Goal: Task Accomplishment & Management: Complete application form

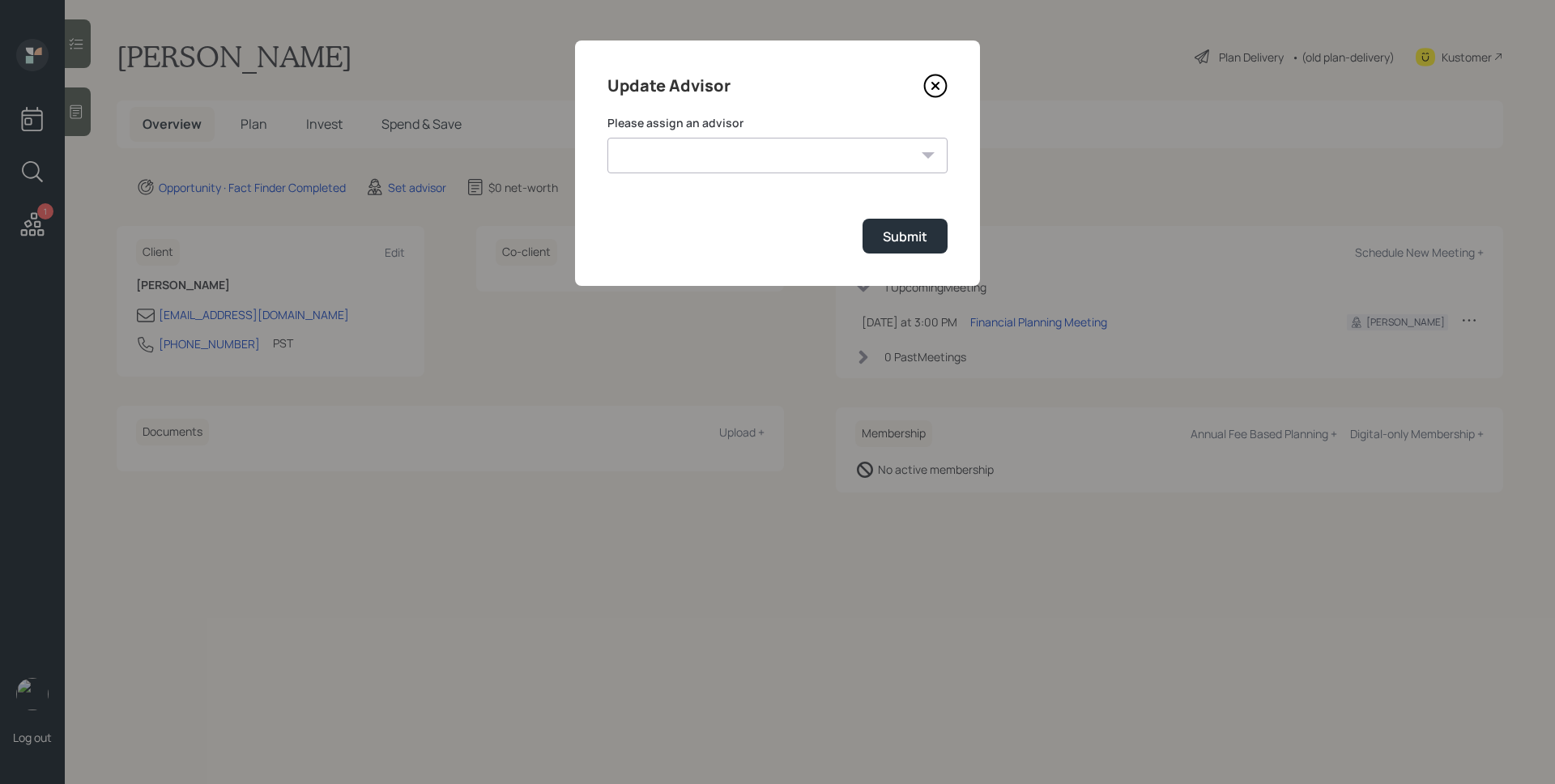
click at [733, 165] on select "[PERSON_NAME] [PERSON_NAME] End [PERSON_NAME] [PERSON_NAME] [PERSON_NAME] [PERS…" at bounding box center [778, 155] width 340 height 35
select select "d946c976-65aa-4529-ac9d-02c4f1114fc0"
click at [607, 138] on select "[PERSON_NAME] [PERSON_NAME] End [PERSON_NAME] [PERSON_NAME] [PERSON_NAME] [PERS…" at bounding box center [778, 155] width 340 height 35
click at [914, 242] on div "Submit" at bounding box center [905, 236] width 45 height 18
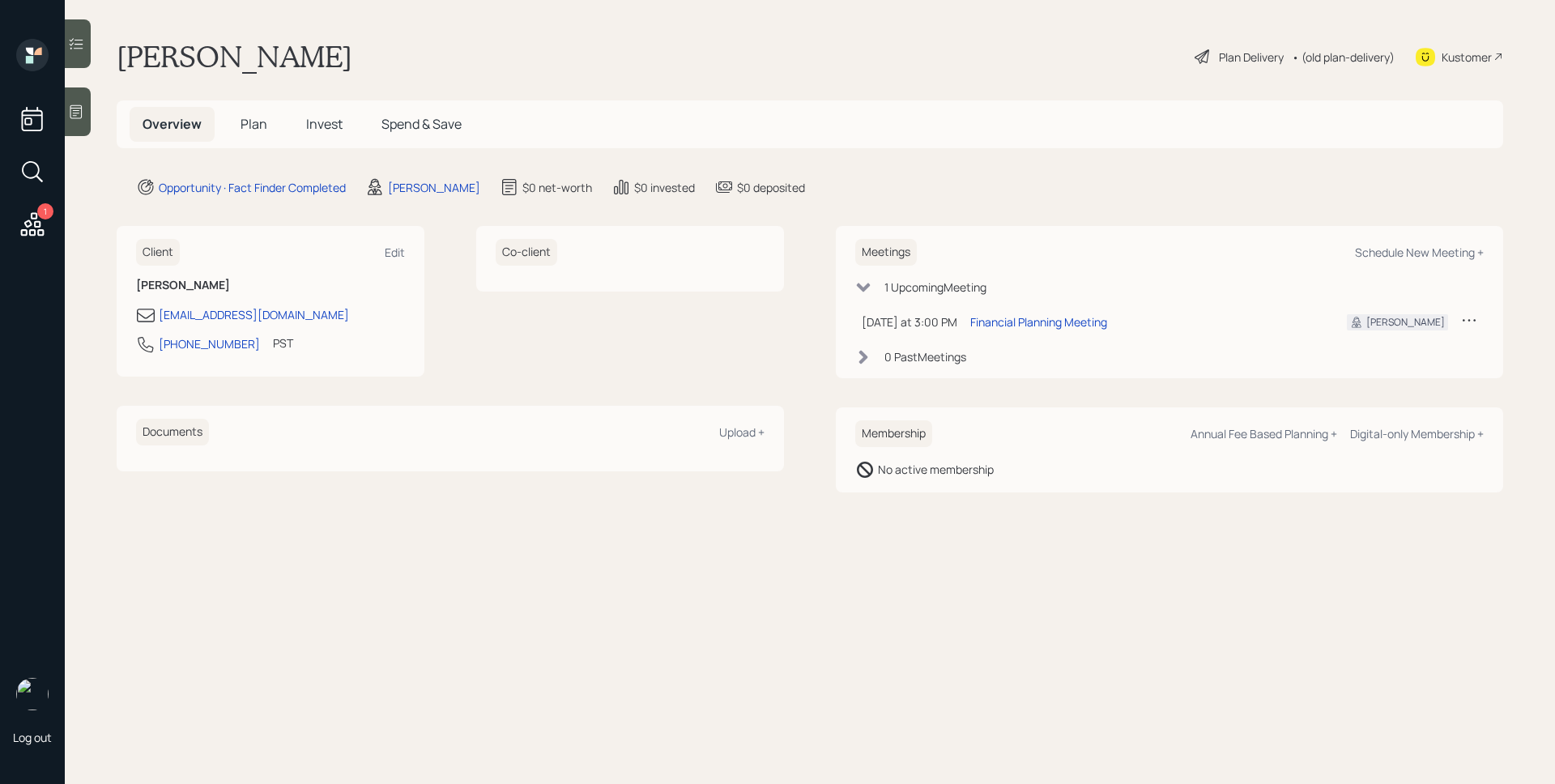
click at [82, 98] on div at bounding box center [77, 112] width 26 height 49
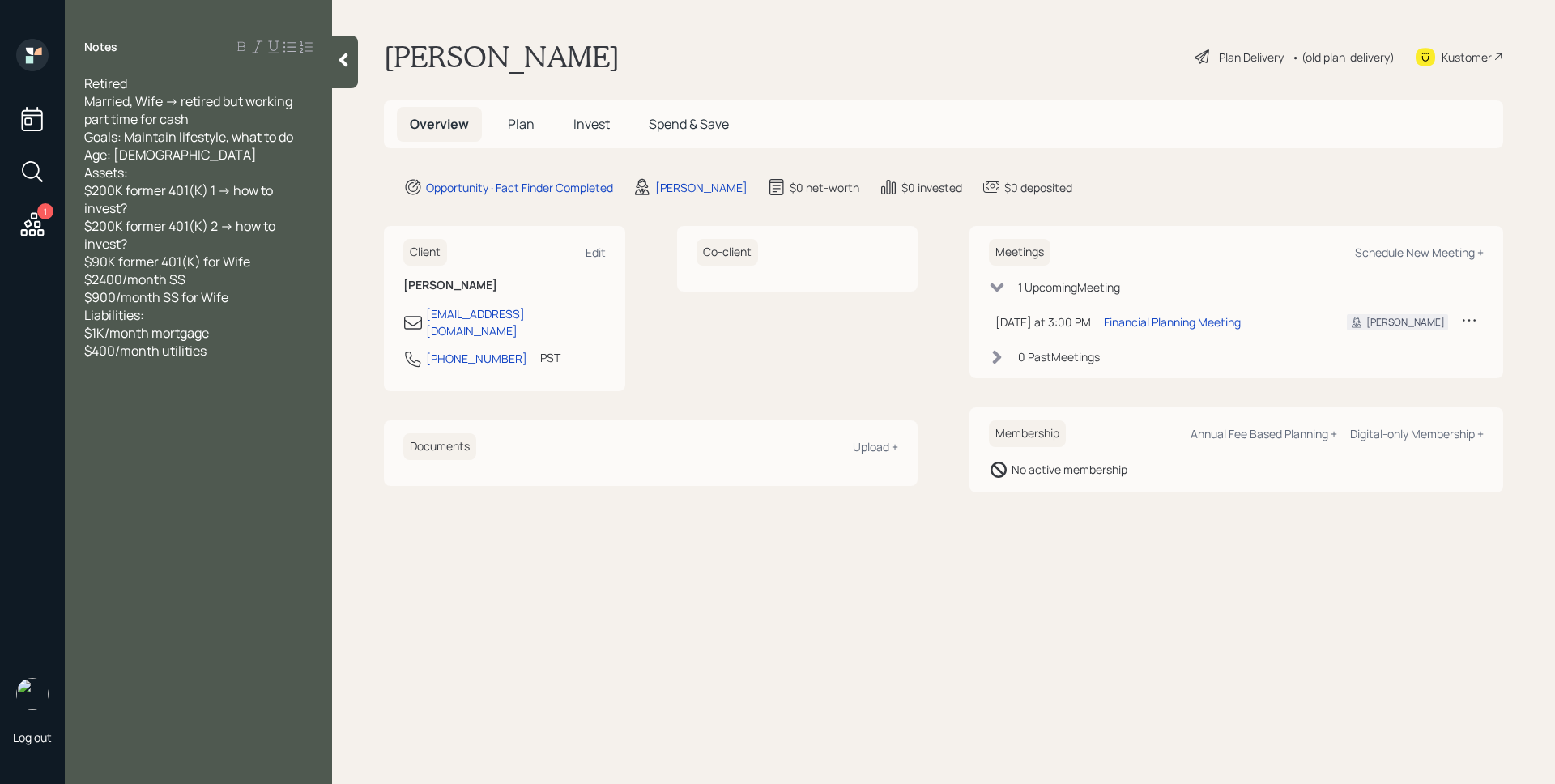
click at [525, 119] on span "Plan" at bounding box center [522, 123] width 27 height 18
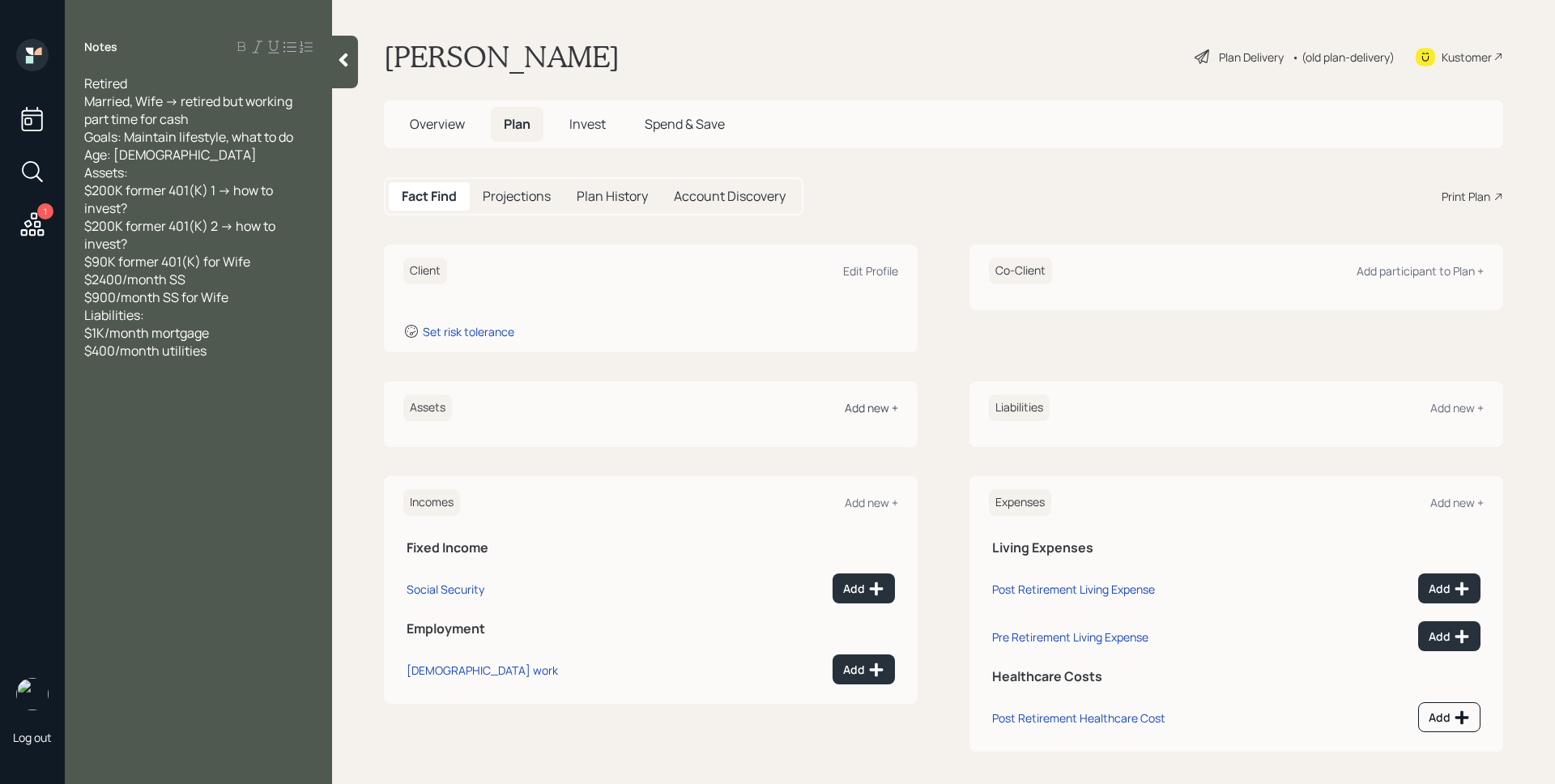
click at [872, 404] on div "Add new +" at bounding box center [872, 408] width 53 height 15
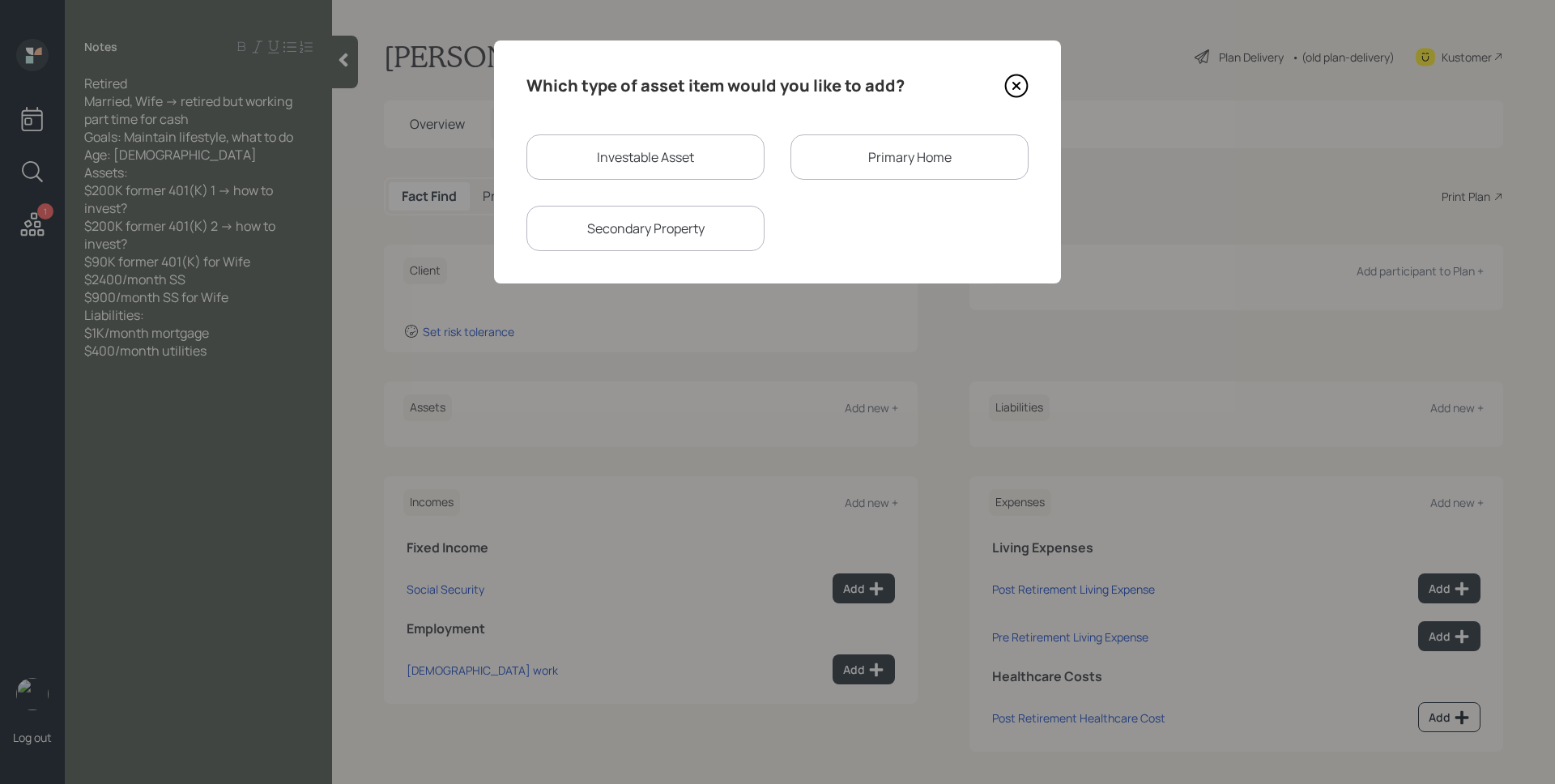
click at [622, 158] on div "Investable Asset" at bounding box center [645, 157] width 238 height 45
select select "taxable"
select select "balanced"
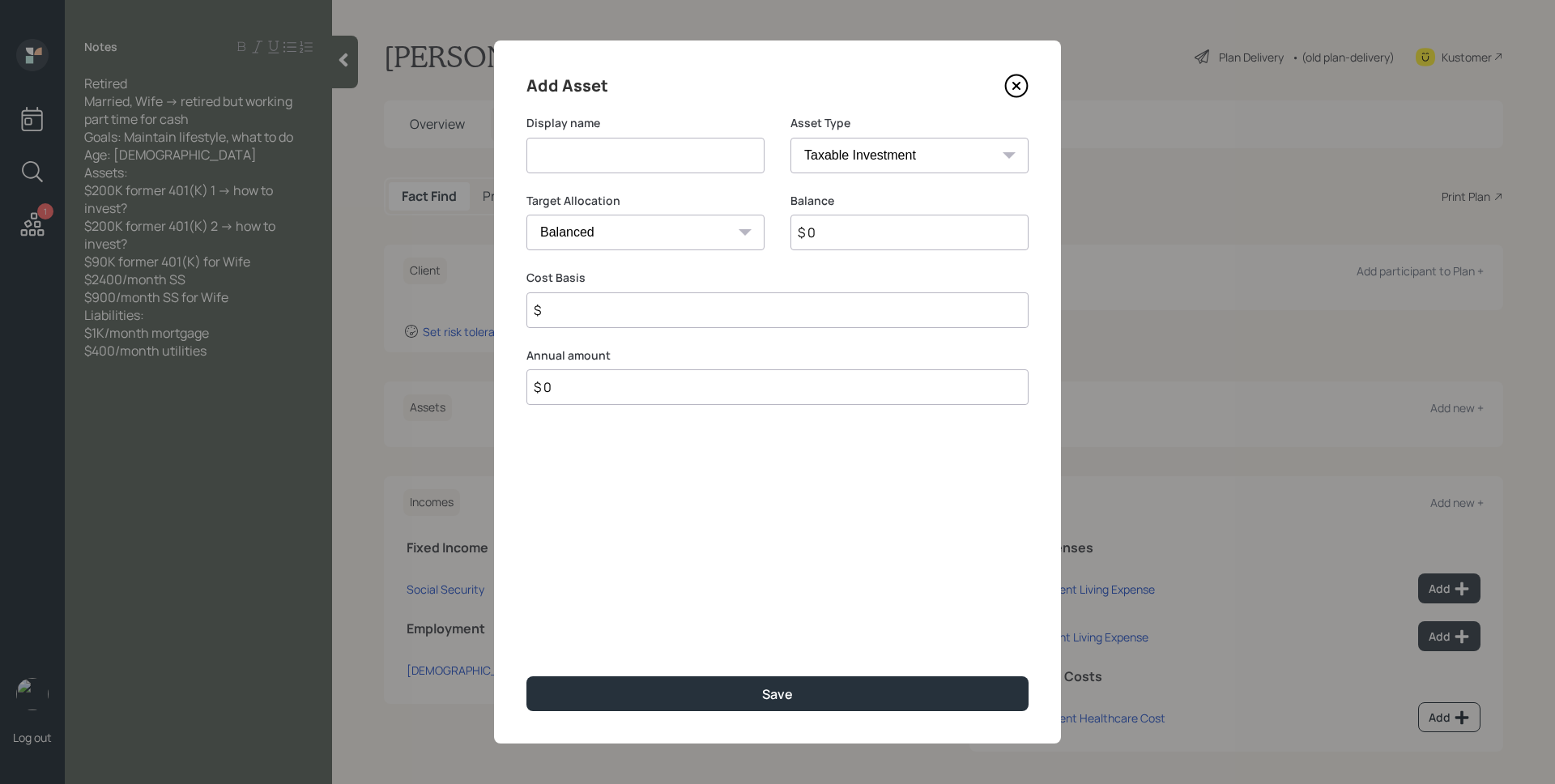
click at [624, 159] on input at bounding box center [645, 155] width 238 height 35
type input "Former 401k"
click at [889, 157] on select "SEP [PERSON_NAME] IRA 401(k) [PERSON_NAME] 401(k) 403(b) [PERSON_NAME] 403(b) 4…" at bounding box center [909, 155] width 238 height 35
select select "ira"
click at [791, 138] on select "SEP [PERSON_NAME] IRA 401(k) [PERSON_NAME] 401(k) 403(b) [PERSON_NAME] 403(b) 4…" at bounding box center [909, 155] width 238 height 35
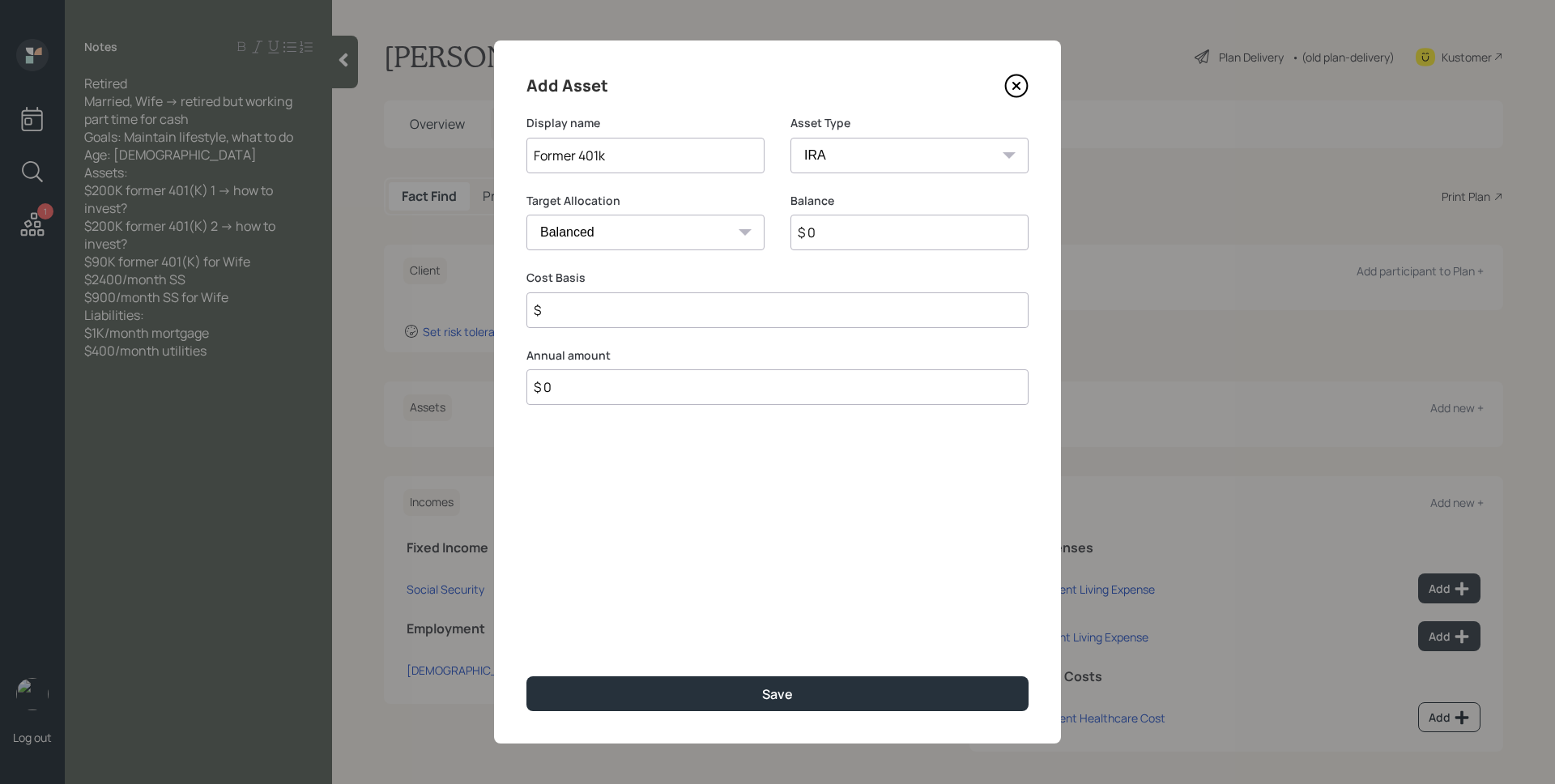
type input "$"
click at [900, 244] on input "$ 0" at bounding box center [909, 232] width 238 height 35
type input "$ 200,000"
type input "$ 0"
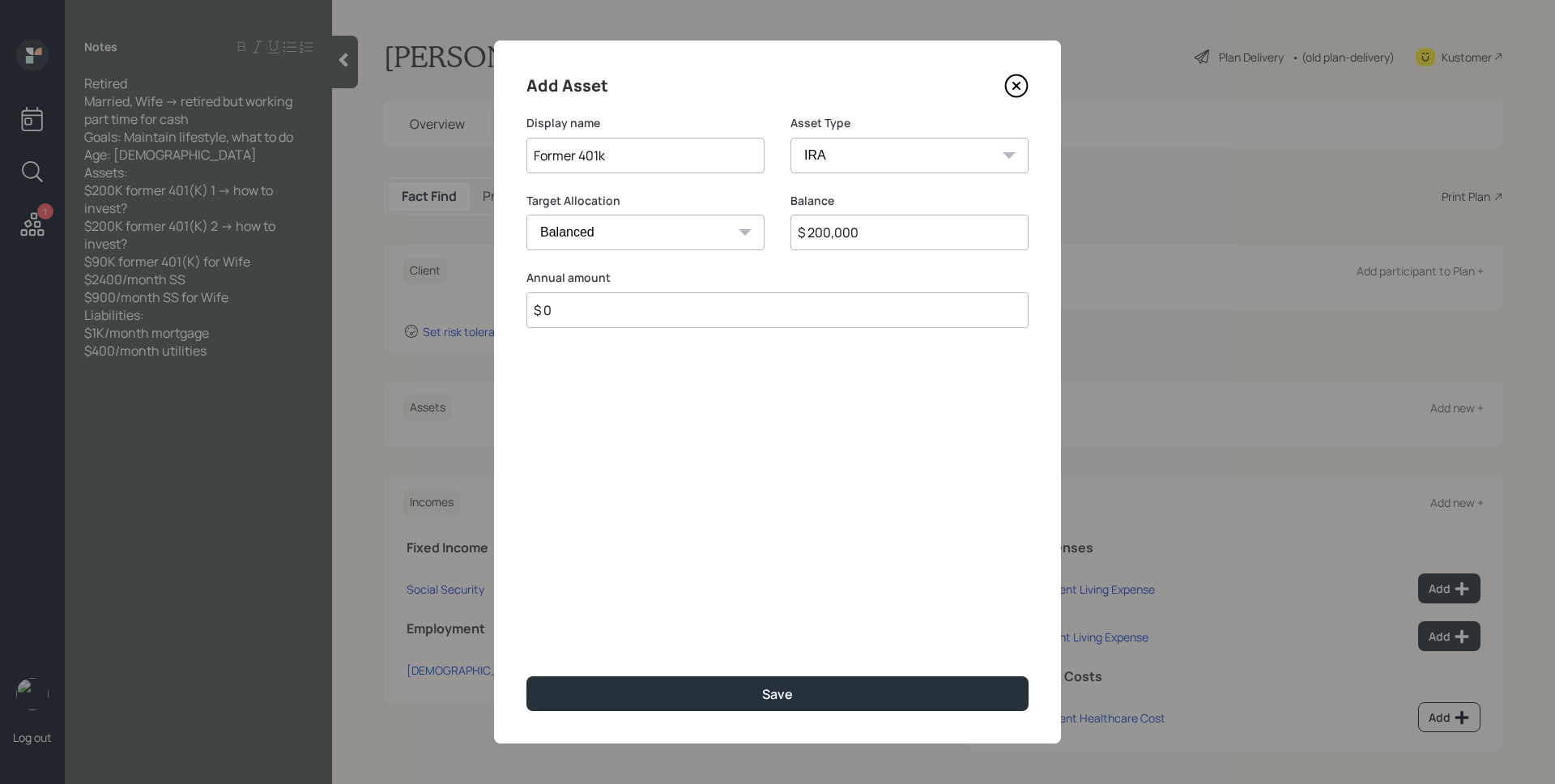
click at [526, 676] on button "Save" at bounding box center [778, 693] width 502 height 34
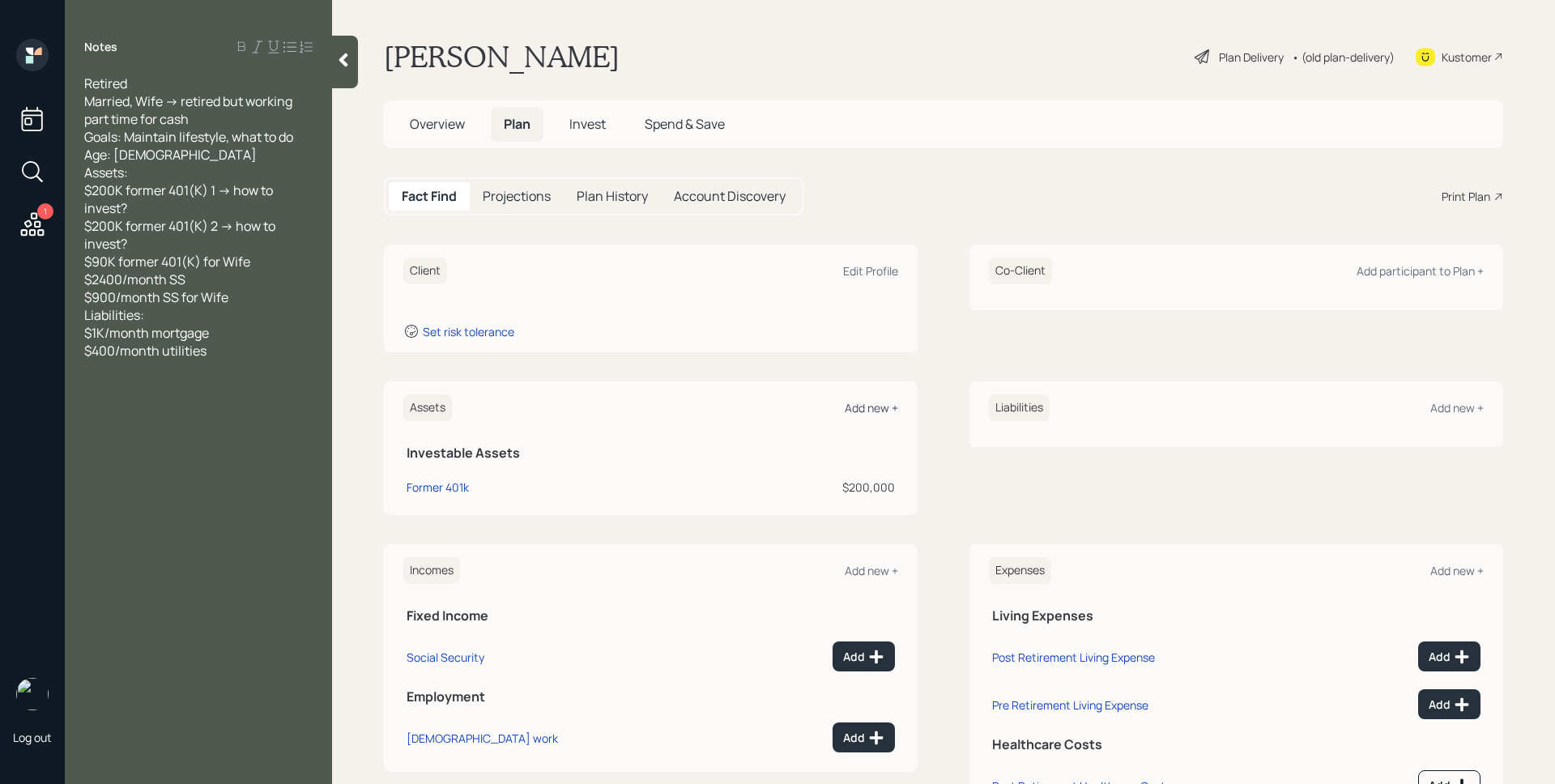
click at [862, 413] on div "Add new +" at bounding box center [872, 408] width 53 height 15
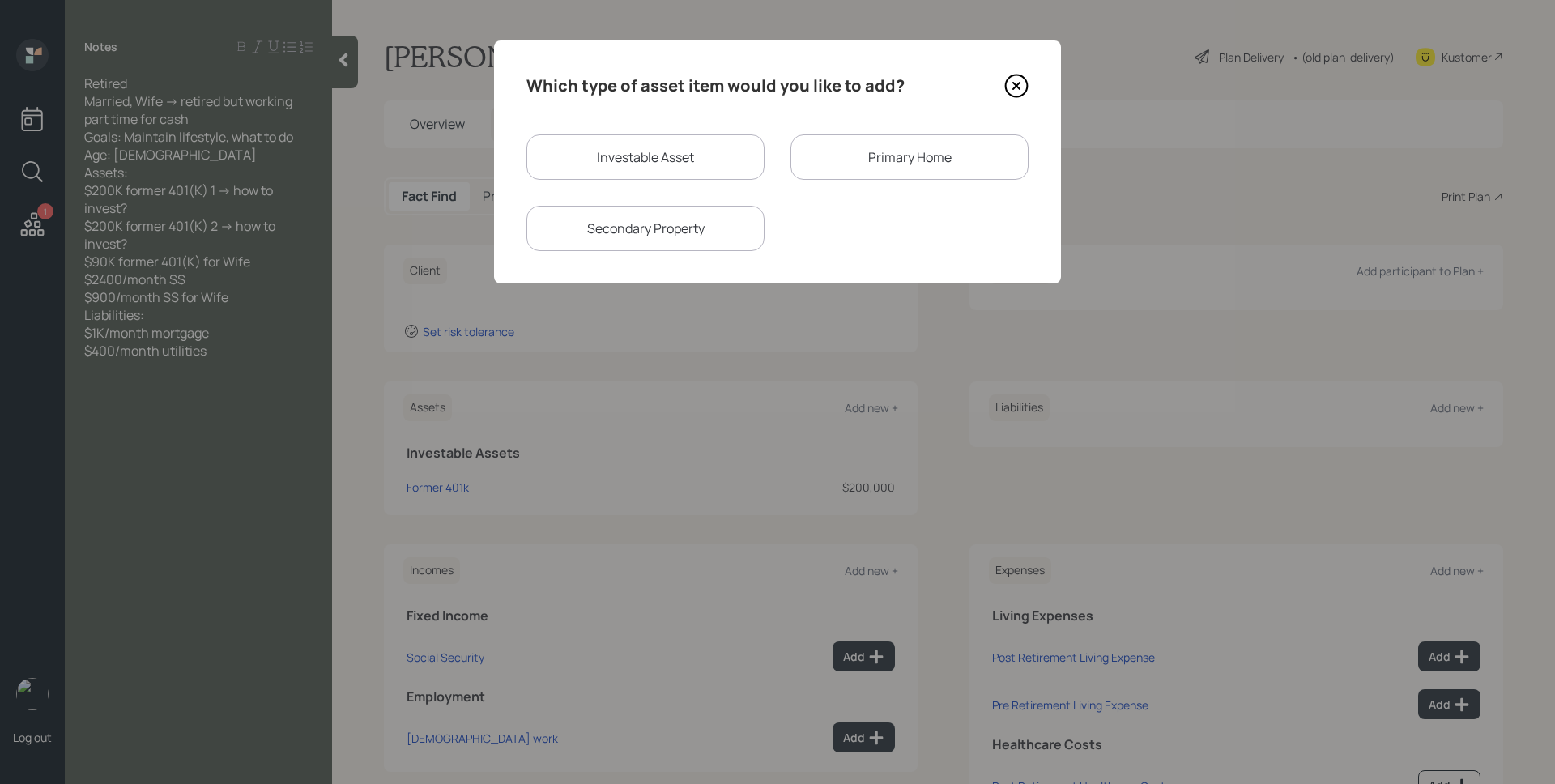
click at [641, 144] on div "Investable Asset" at bounding box center [645, 157] width 238 height 45
select select "taxable"
select select "balanced"
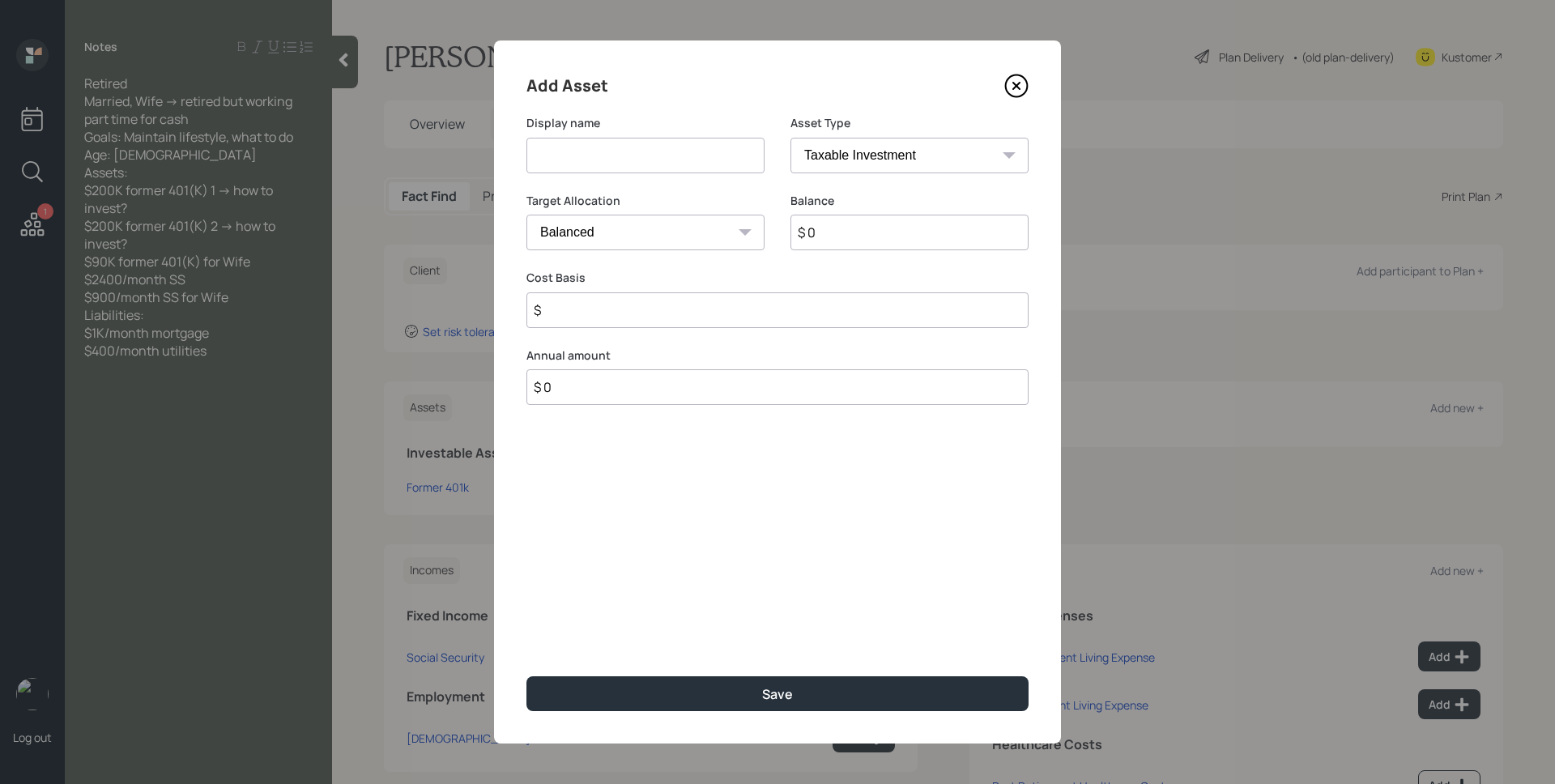
click at [641, 144] on input at bounding box center [645, 155] width 238 height 35
type input "Former 401k"
click at [846, 142] on select "SEP [PERSON_NAME] IRA 401(k) [PERSON_NAME] 401(k) 403(b) [PERSON_NAME] 403(b) 4…" at bounding box center [909, 155] width 238 height 35
select select "ira"
click at [791, 138] on select "SEP [PERSON_NAME] IRA 401(k) [PERSON_NAME] 401(k) 403(b) [PERSON_NAME] 403(b) 4…" at bounding box center [909, 155] width 238 height 35
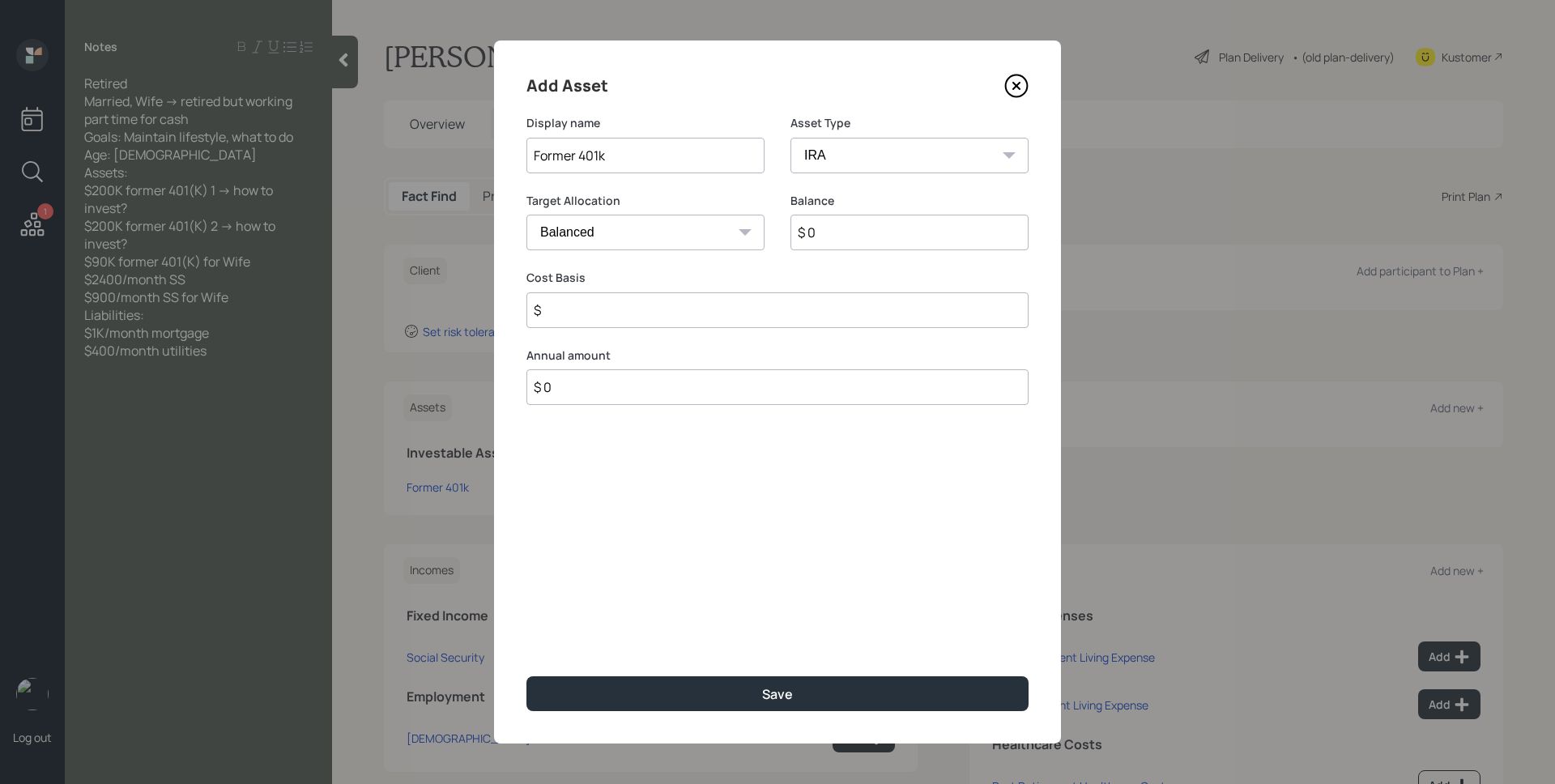
type input "$"
click at [859, 239] on input "$ 0" at bounding box center [909, 232] width 238 height 35
type input "$ 200,000"
type input "$ 0"
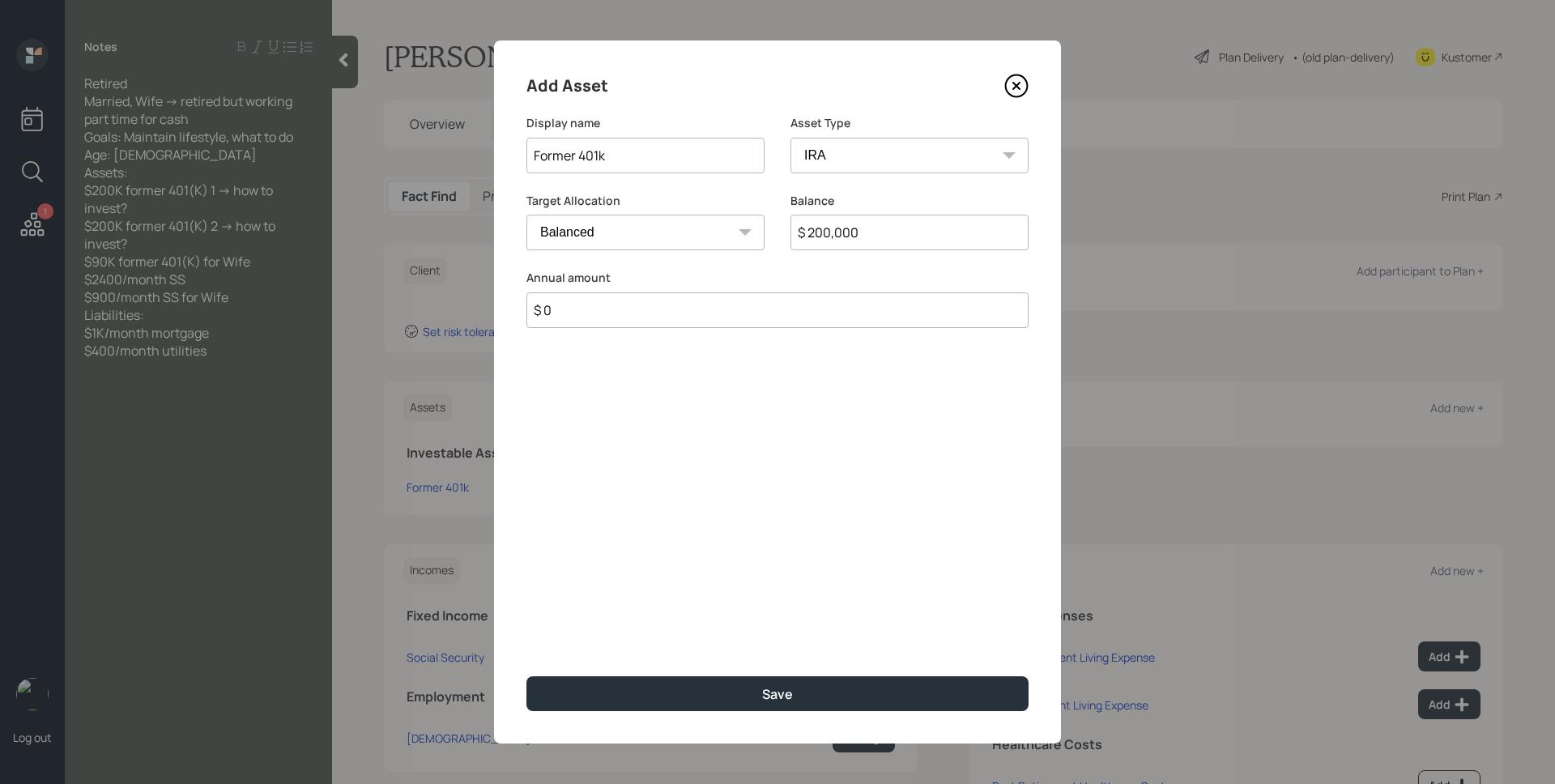
click at [526, 676] on button "Save" at bounding box center [778, 693] width 502 height 34
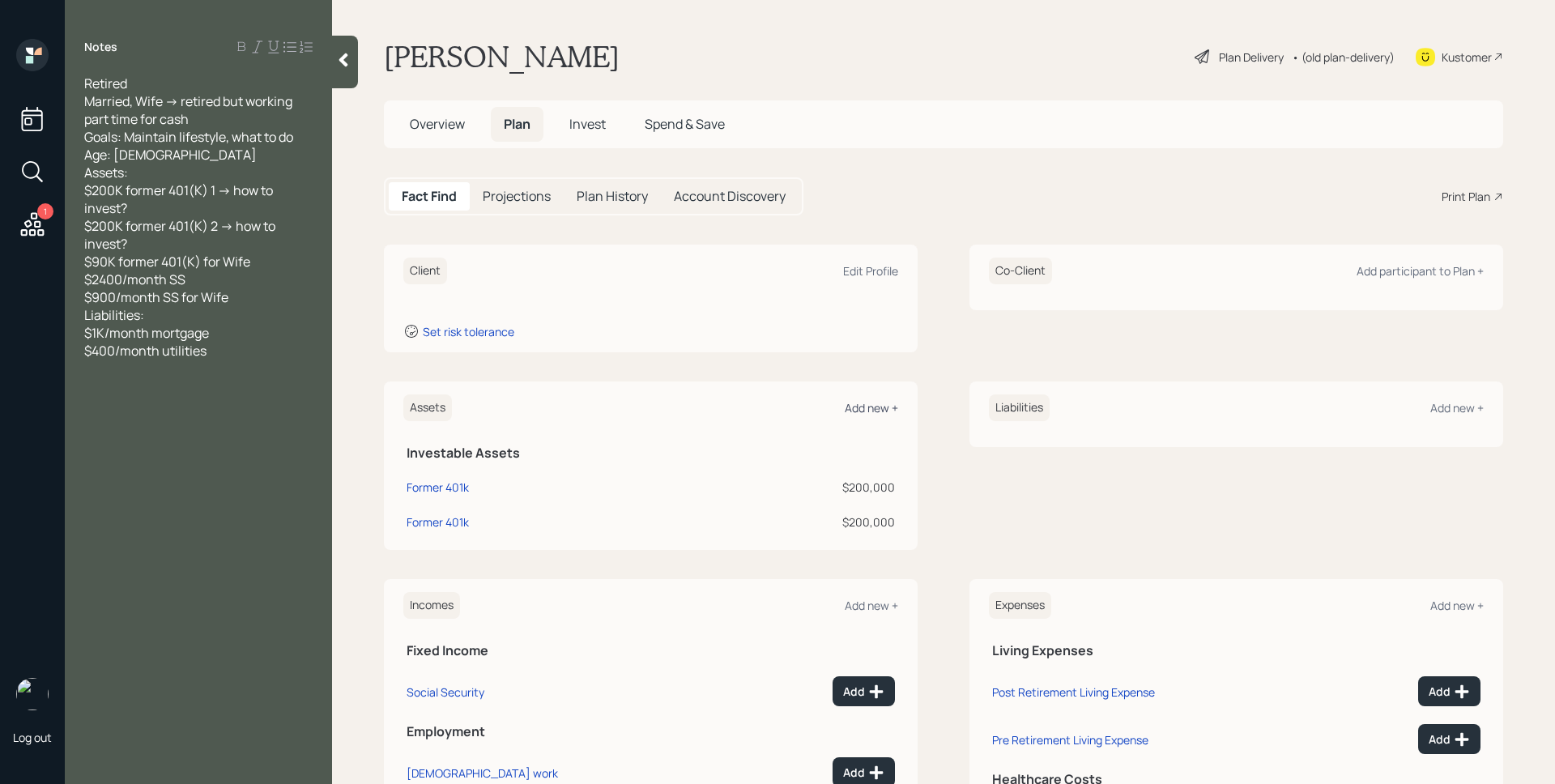
click at [856, 412] on div "Add new +" at bounding box center [872, 408] width 53 height 15
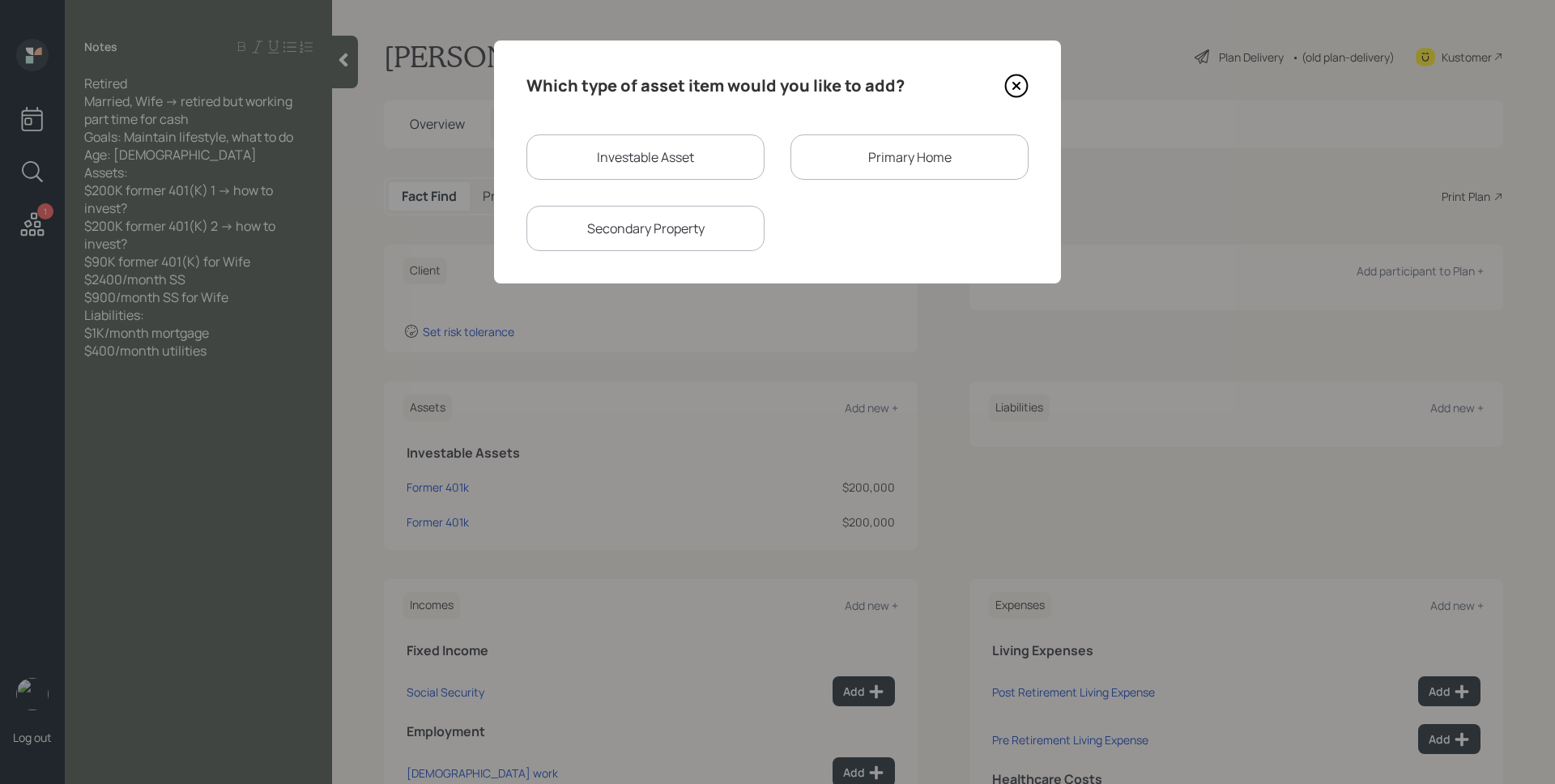
click at [634, 158] on div "Investable Asset" at bounding box center [645, 157] width 238 height 45
select select "taxable"
select select "balanced"
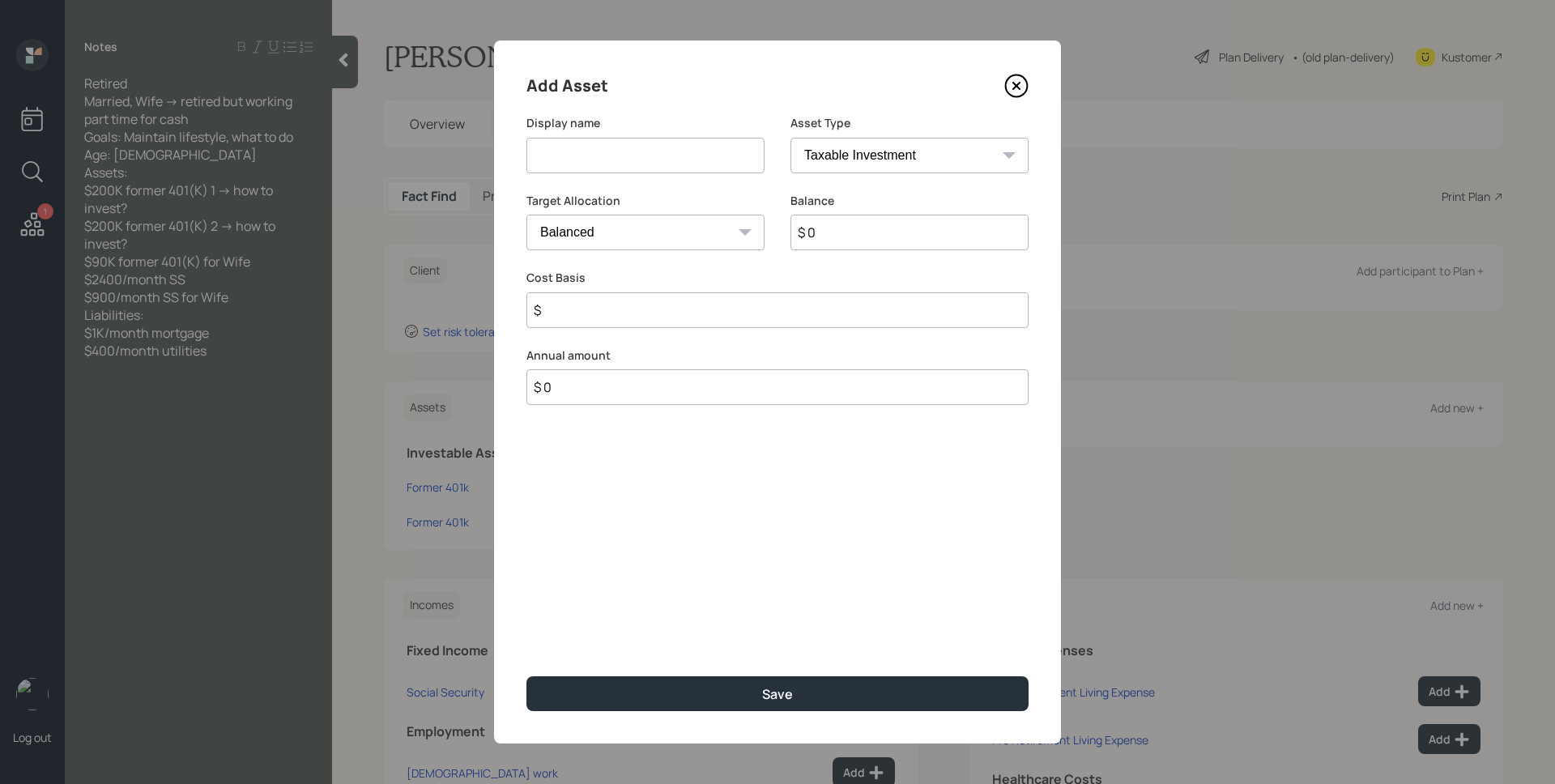
click at [632, 152] on input at bounding box center [645, 155] width 238 height 35
type input "Former 401k"
click at [851, 154] on select "SEP [PERSON_NAME] IRA 401(k) [PERSON_NAME] 401(k) 403(b) [PERSON_NAME] 403(b) 4…" at bounding box center [909, 155] width 238 height 35
select select "ira"
click at [791, 138] on select "SEP [PERSON_NAME] IRA 401(k) [PERSON_NAME] 401(k) 403(b) [PERSON_NAME] 403(b) 4…" at bounding box center [909, 155] width 238 height 35
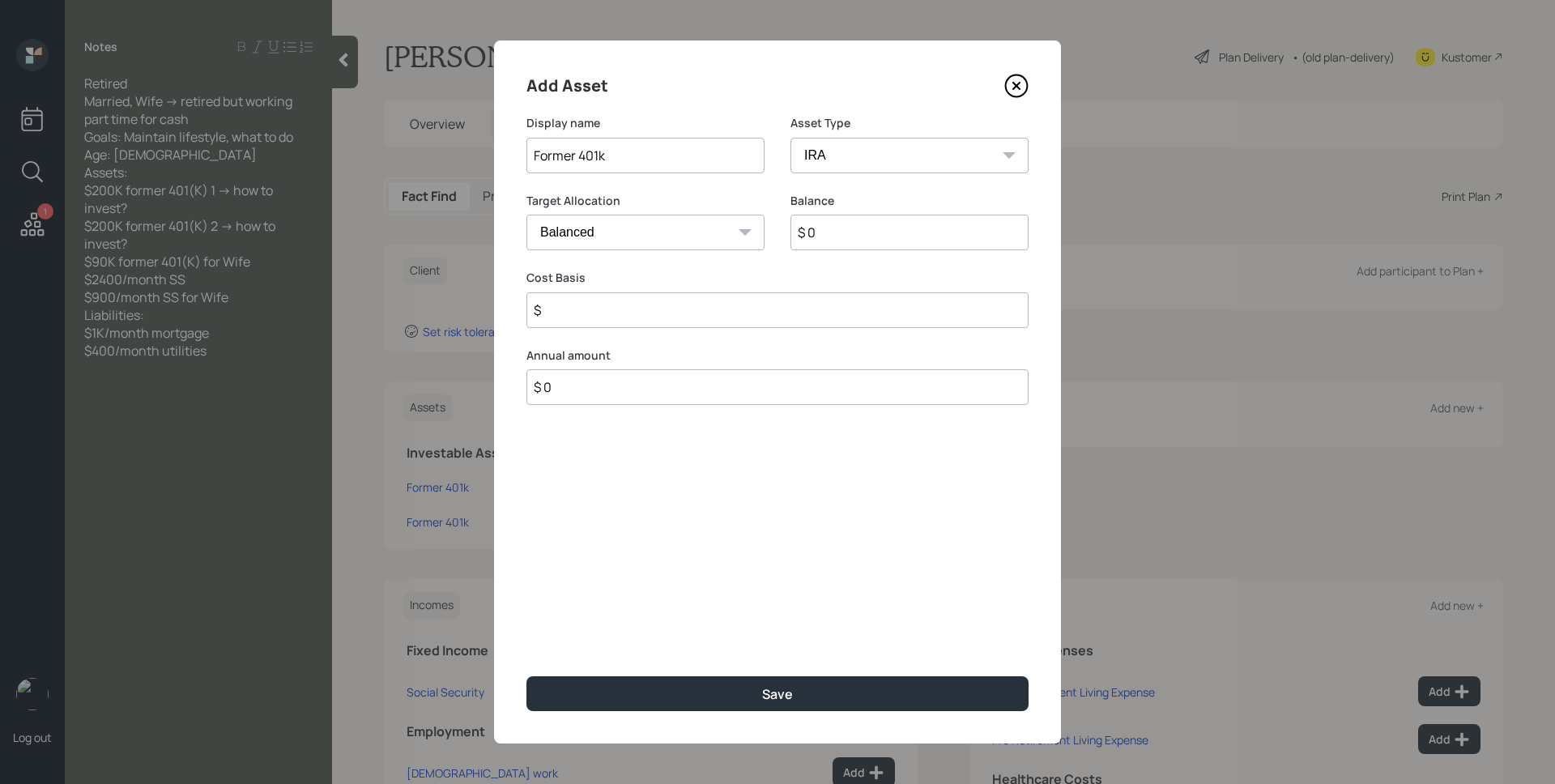
type input "$"
click at [862, 247] on input "$ 0" at bounding box center [909, 232] width 238 height 35
type input "$ 90,000"
type input "$ 0"
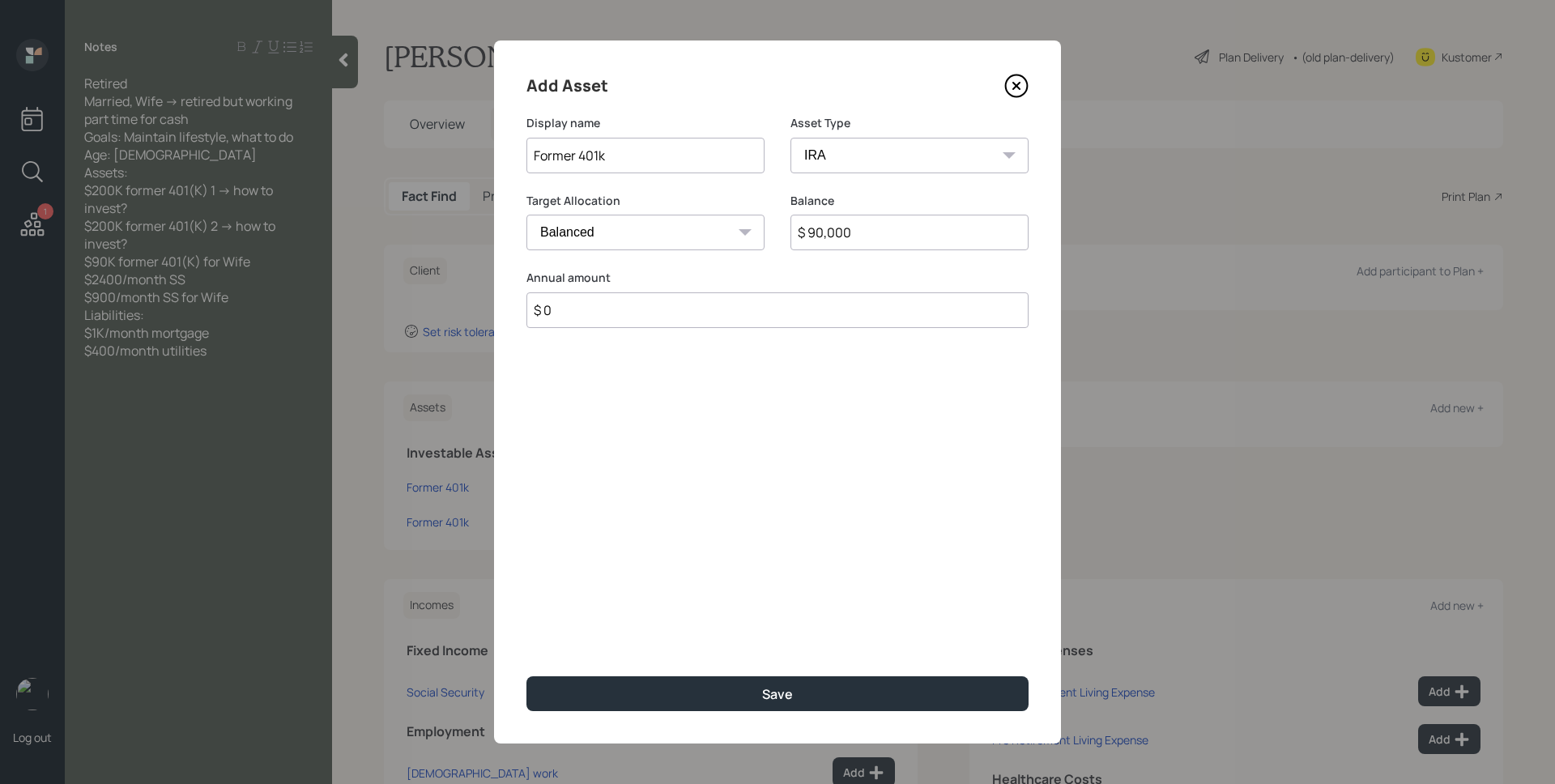
click at [526, 676] on button "Save" at bounding box center [778, 693] width 502 height 34
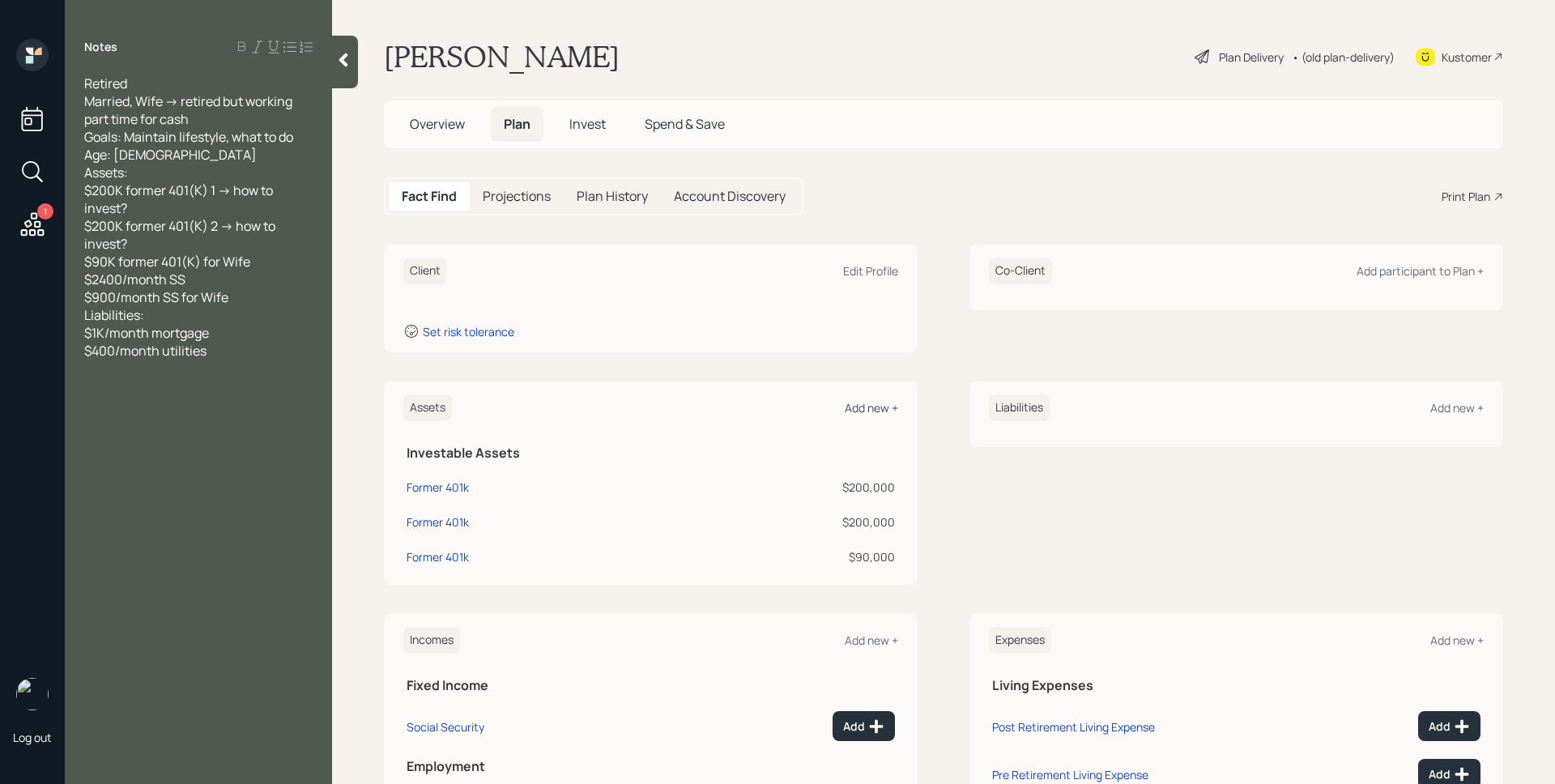
click at [869, 401] on div "Add new +" at bounding box center [872, 408] width 53 height 15
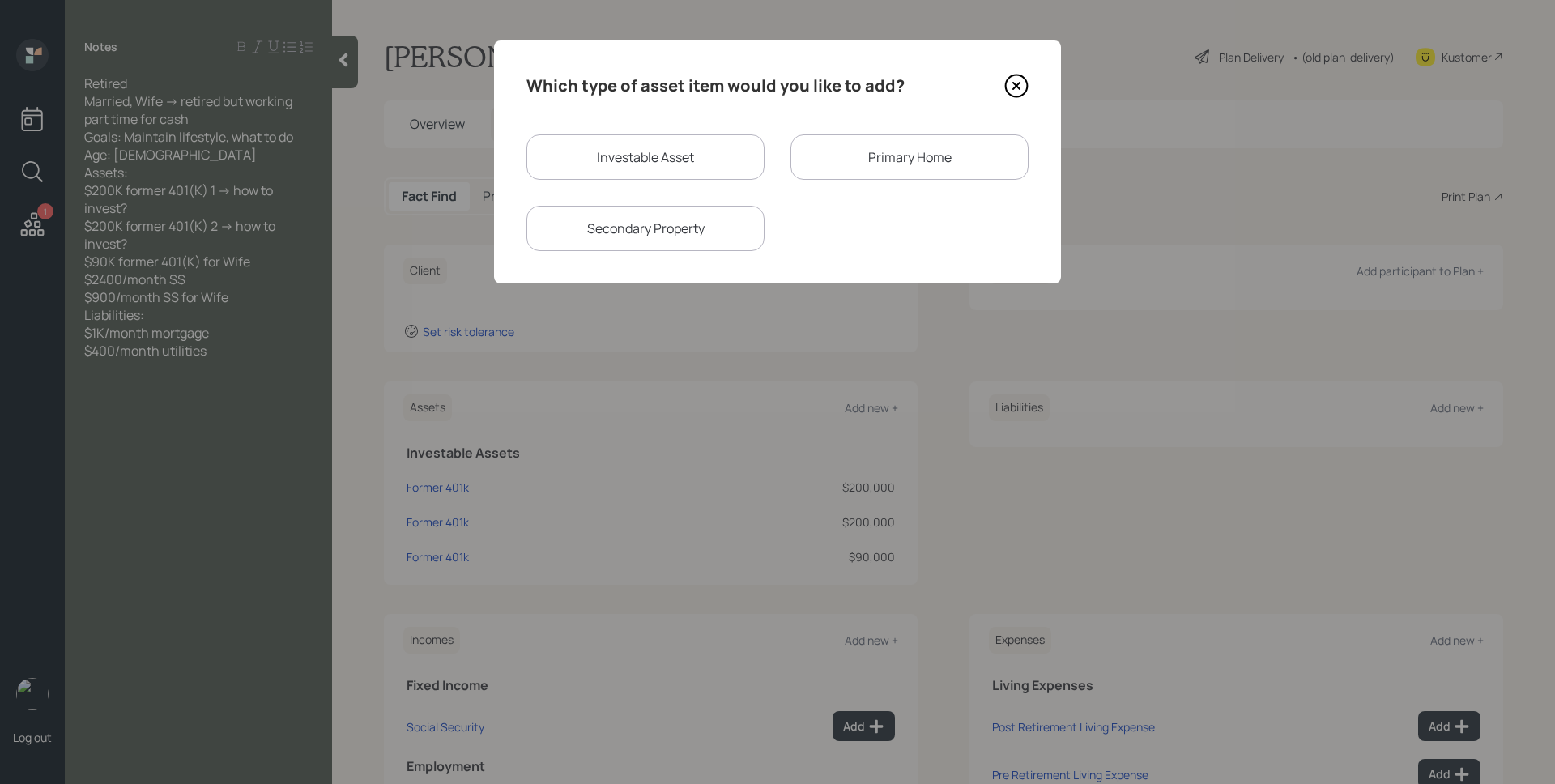
click at [862, 158] on div "Primary Home" at bounding box center [909, 157] width 238 height 45
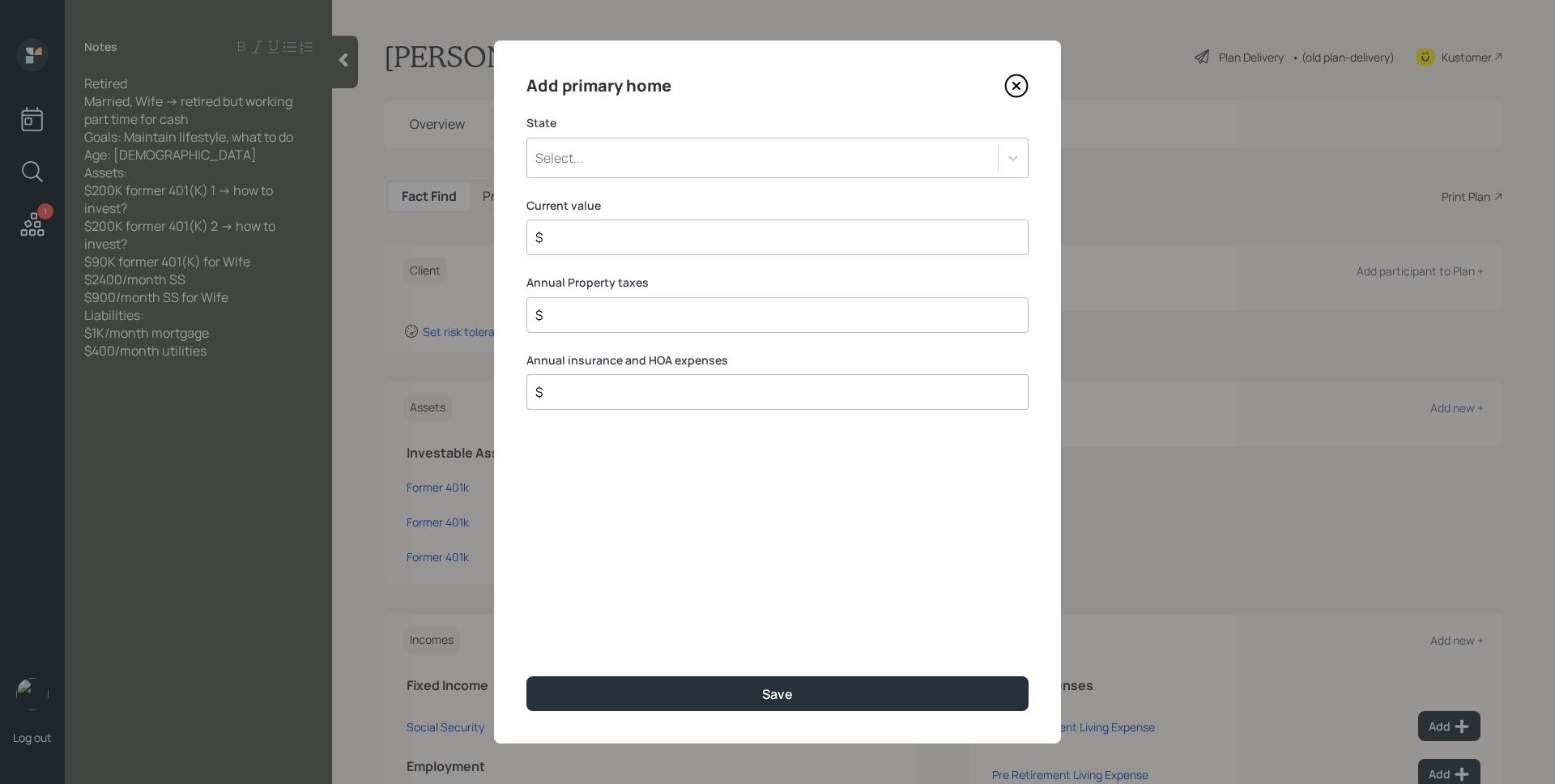
click at [740, 158] on div "Select..." at bounding box center [762, 158] width 471 height 28
click at [768, 138] on div "Select is focused ,type to refine list, press Down to open the menu, Select..." at bounding box center [778, 158] width 502 height 40
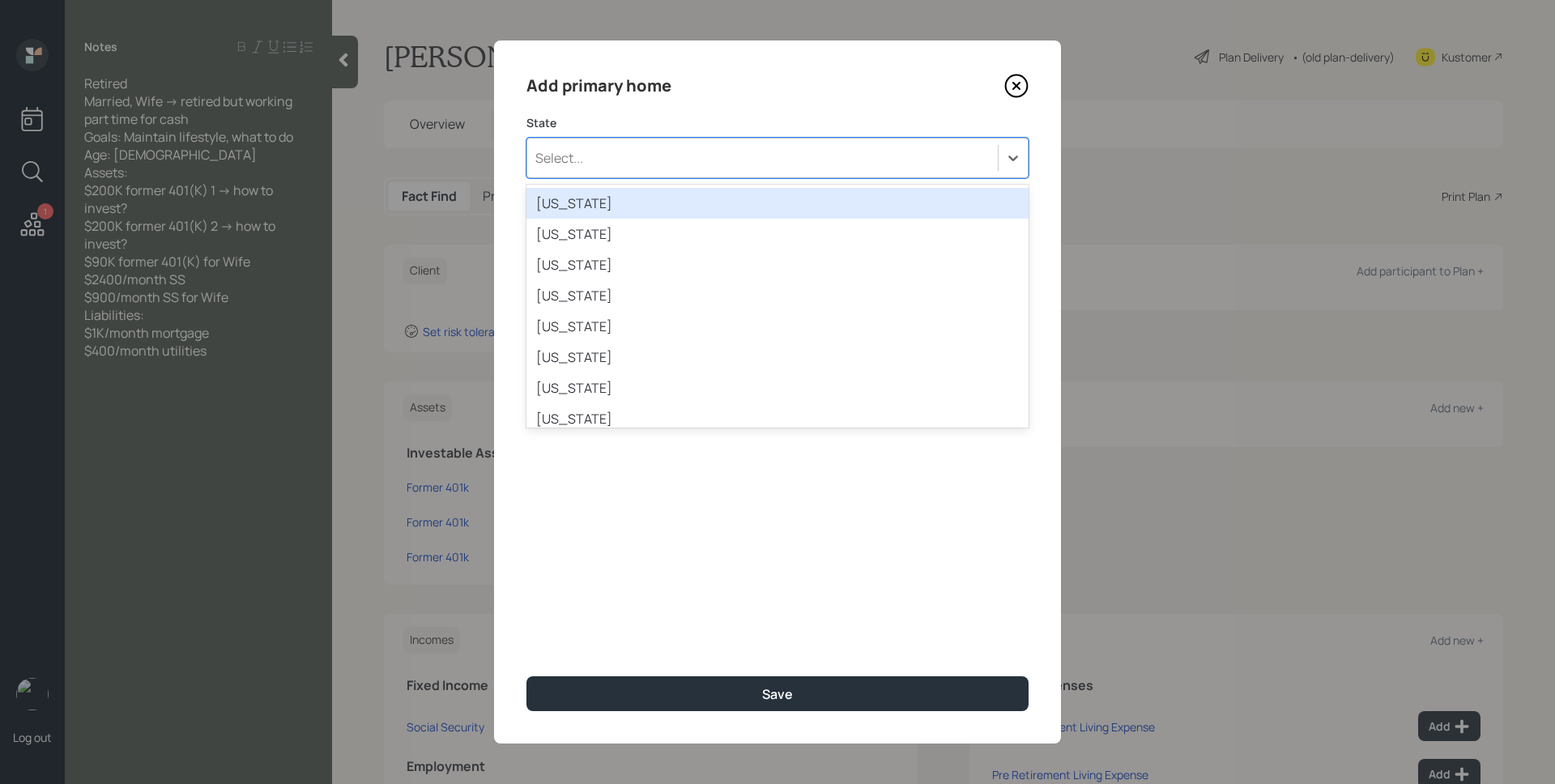
click at [771, 147] on div "Select..." at bounding box center [762, 158] width 471 height 28
type input "ca"
click at [699, 201] on div "[US_STATE]" at bounding box center [778, 203] width 502 height 31
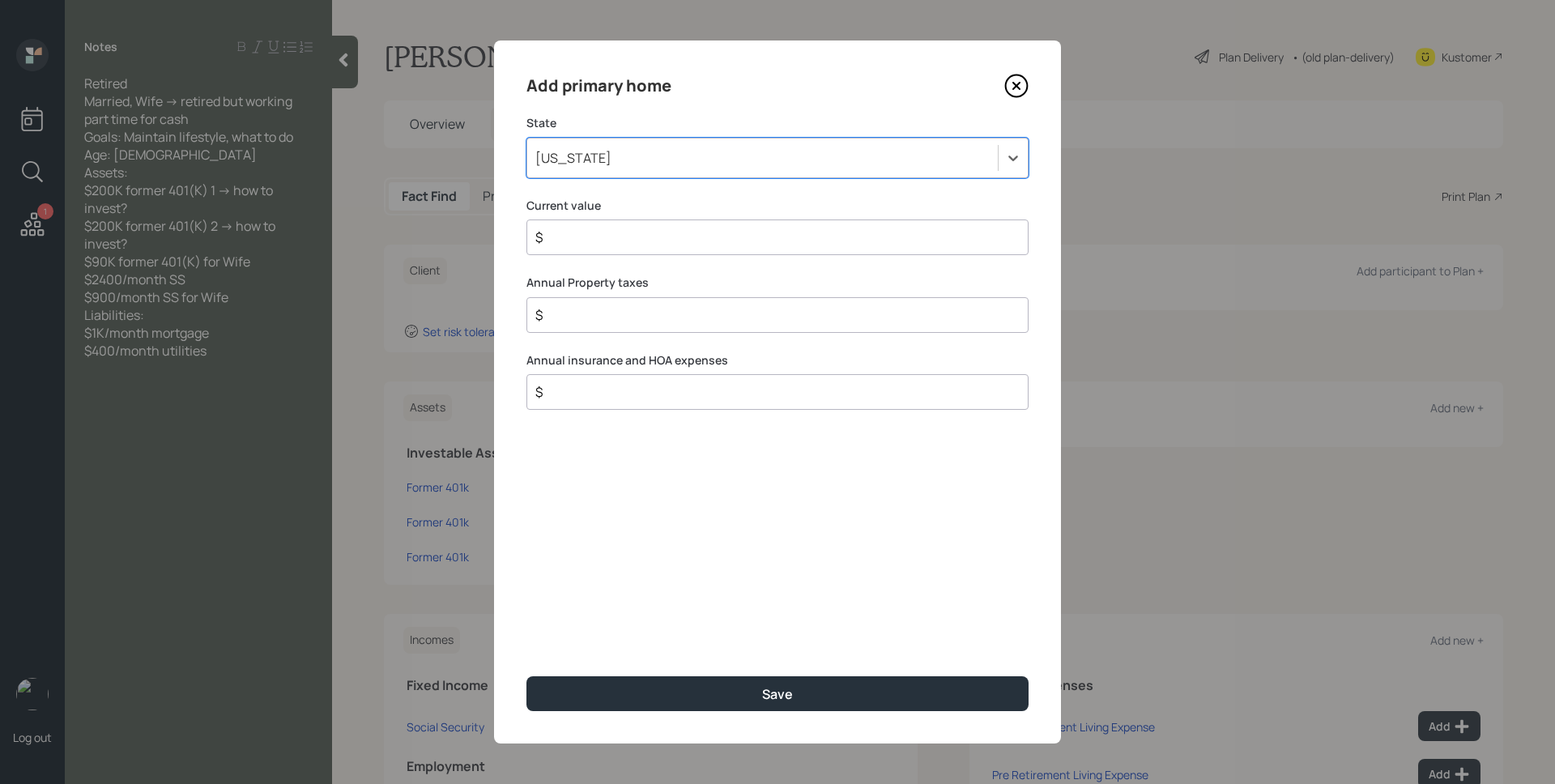
click at [688, 227] on input "$" at bounding box center [771, 237] width 475 height 19
type input "$ 0"
click at [526, 676] on button "Save" at bounding box center [778, 693] width 502 height 34
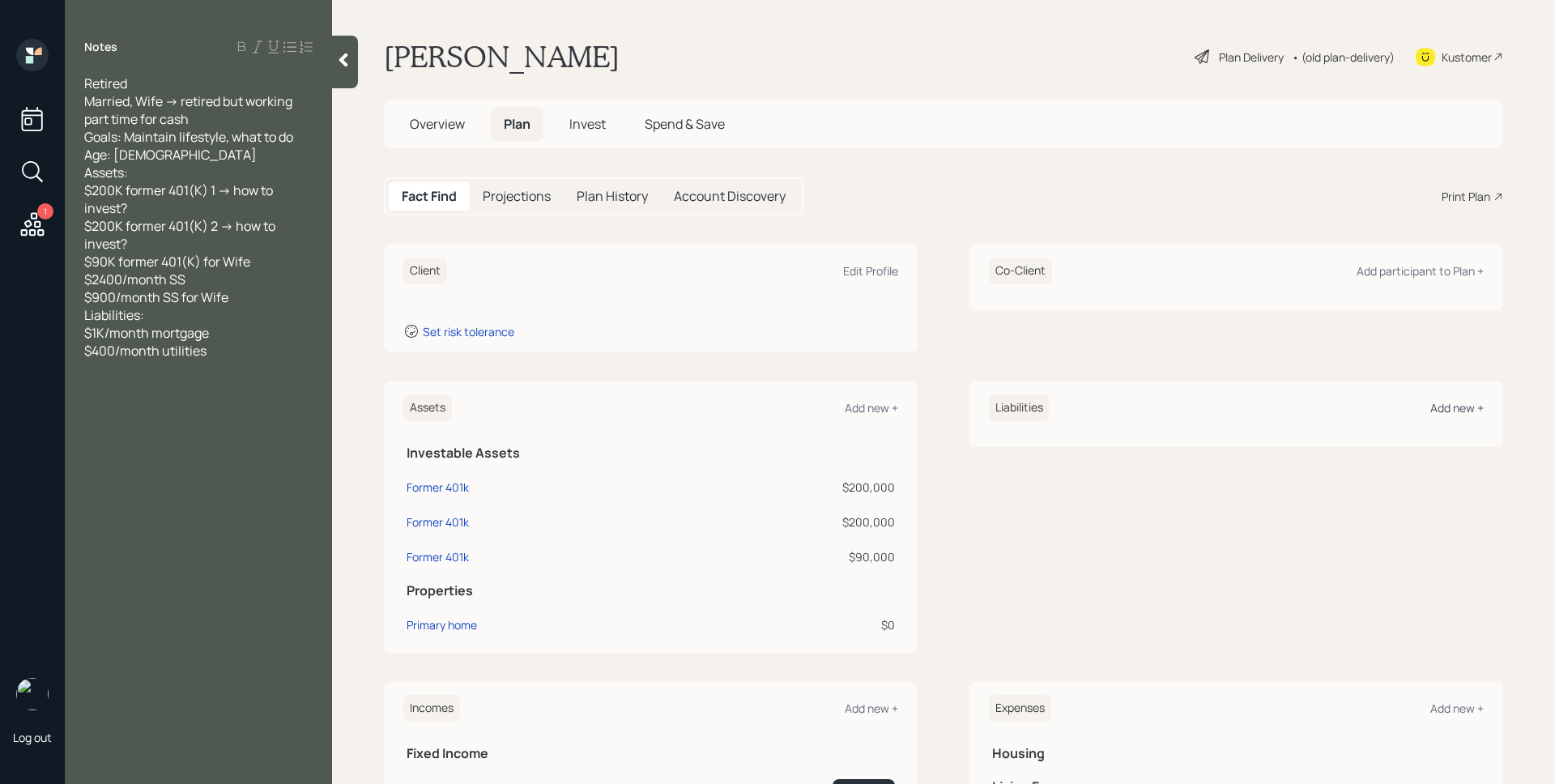
click at [1448, 413] on div "Add new +" at bounding box center [1458, 408] width 53 height 15
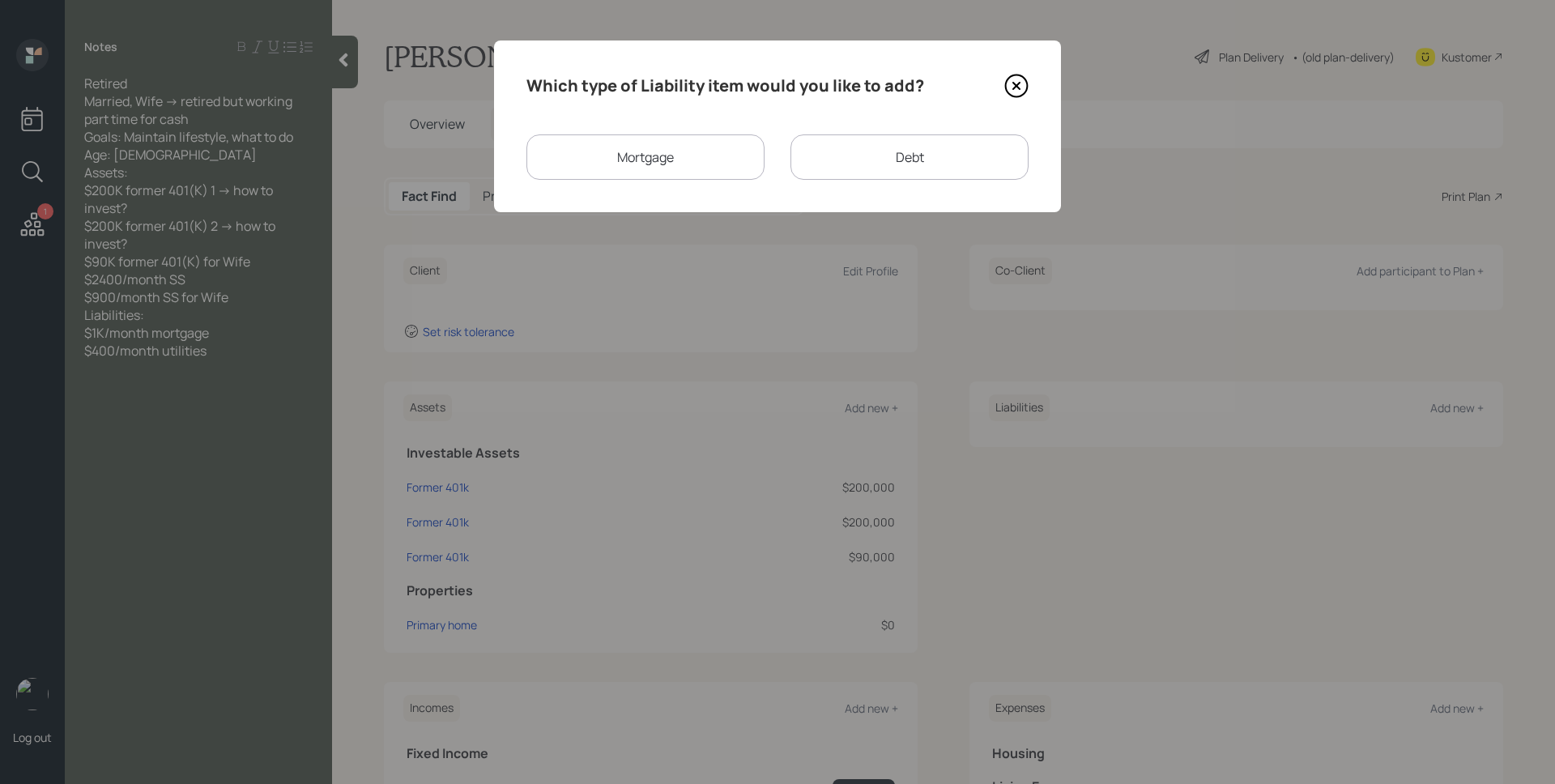
click at [662, 138] on div "Mortgage" at bounding box center [645, 157] width 238 height 45
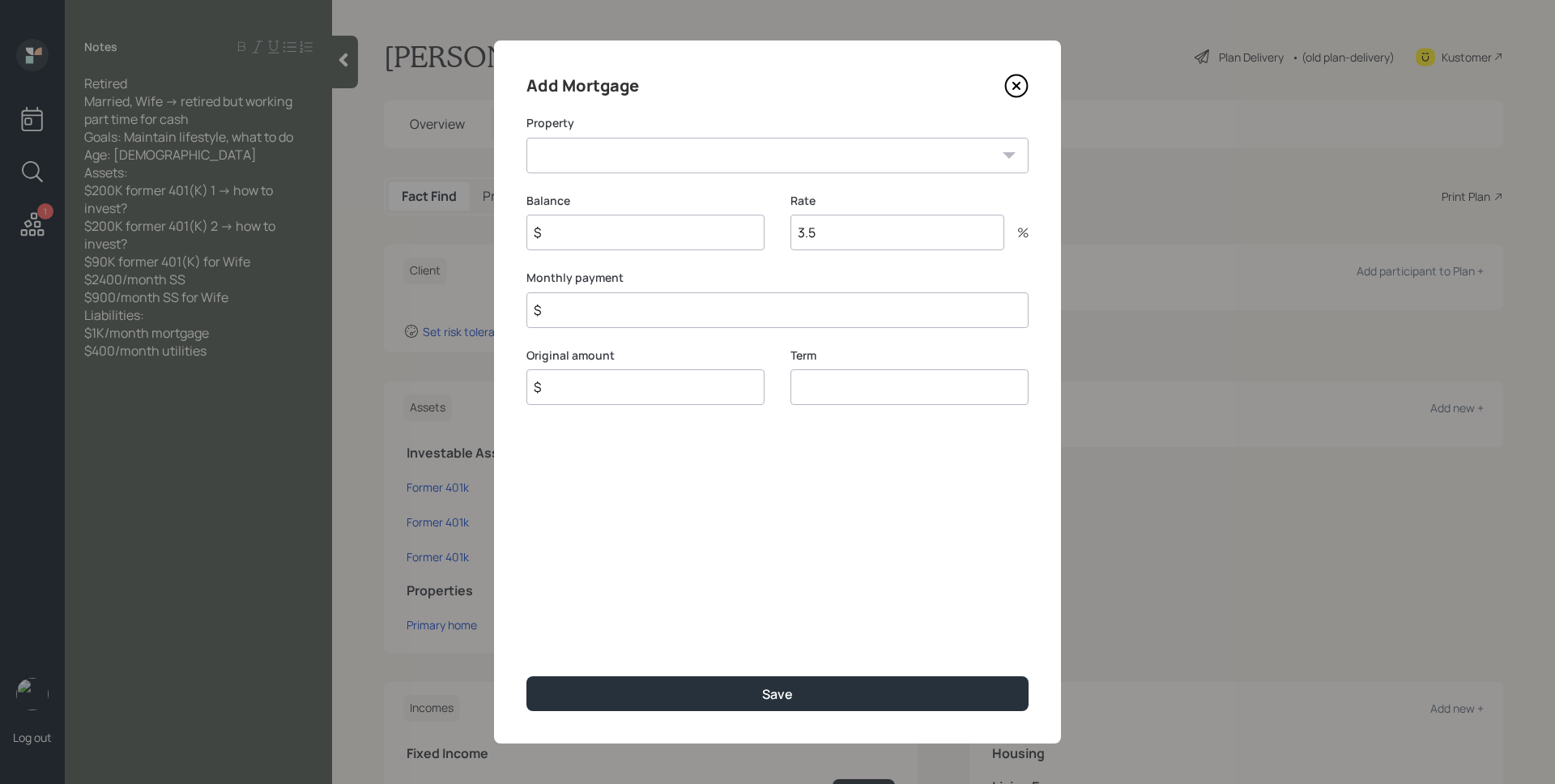
click at [644, 149] on select "CA Primary home" at bounding box center [778, 155] width 502 height 35
select select "c17d3285-3cc7-40a1-8832-d40f086027f0"
click at [526, 138] on select "CA Primary home" at bounding box center [778, 155] width 502 height 35
click at [616, 229] on input "$" at bounding box center [645, 232] width 238 height 35
type input "$ 0"
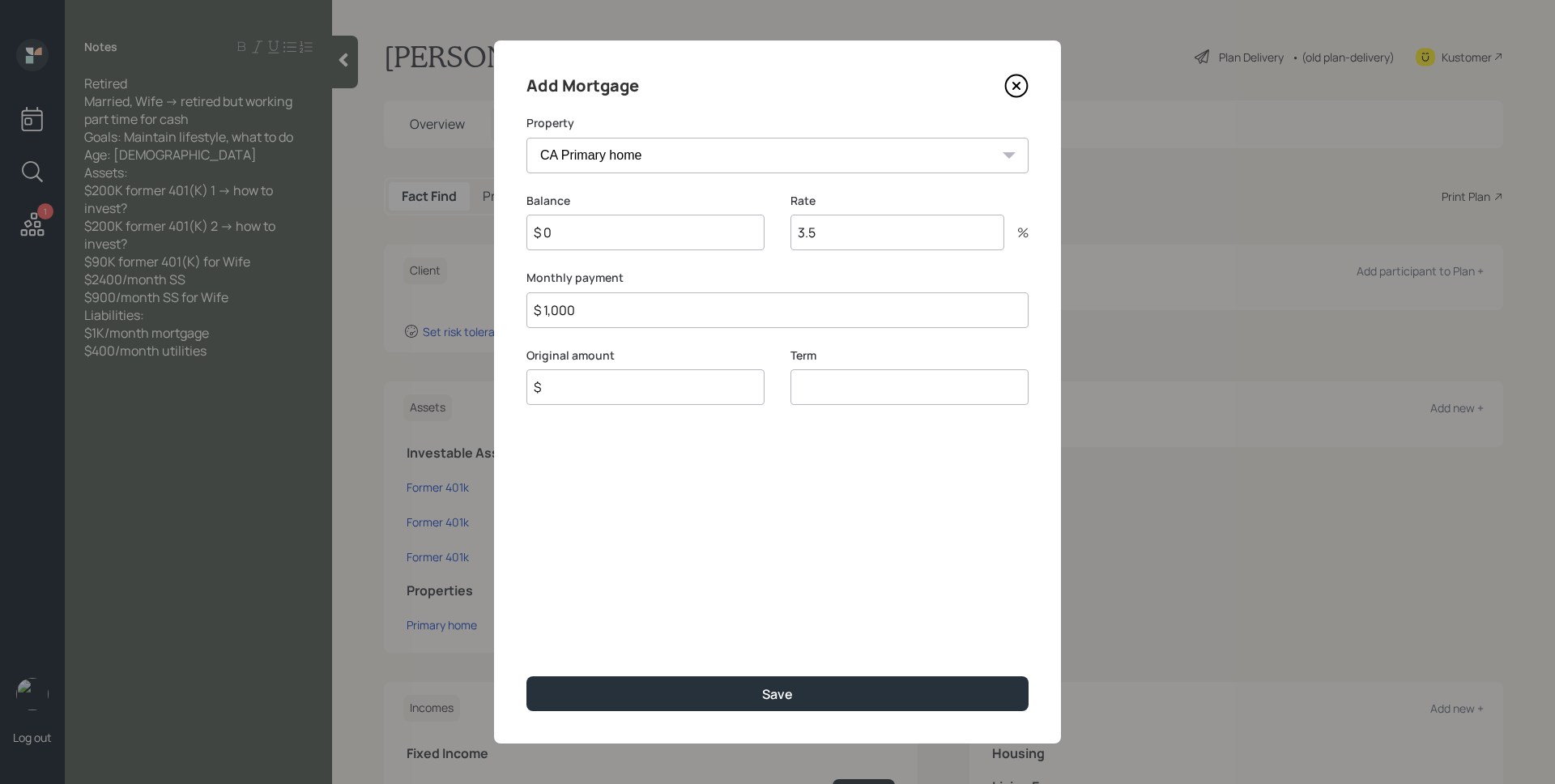
type input "$ 1,000"
type input "$ 0"
type input "30"
click at [526, 676] on button "Save" at bounding box center [778, 693] width 502 height 34
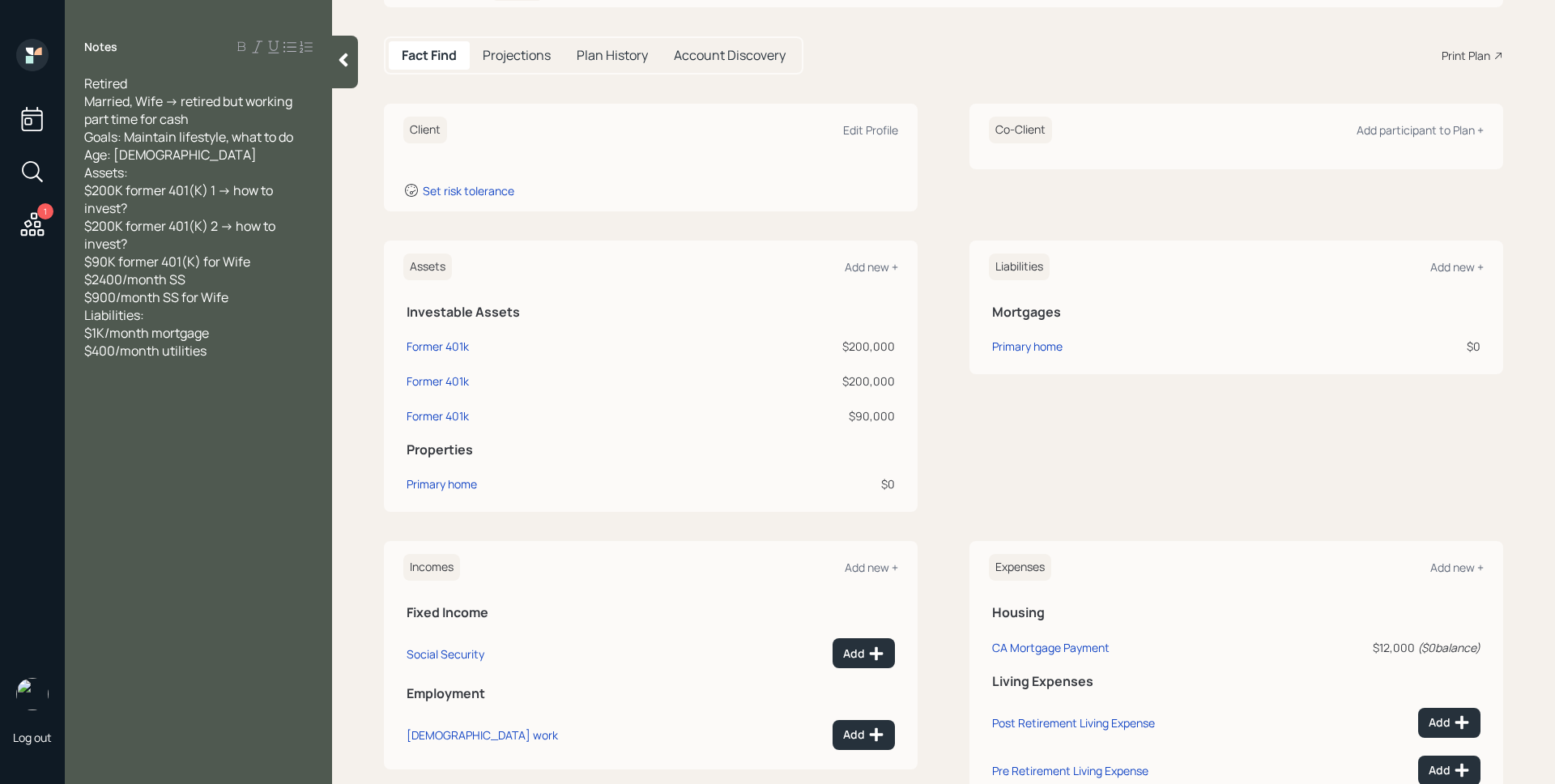
scroll to position [162, 0]
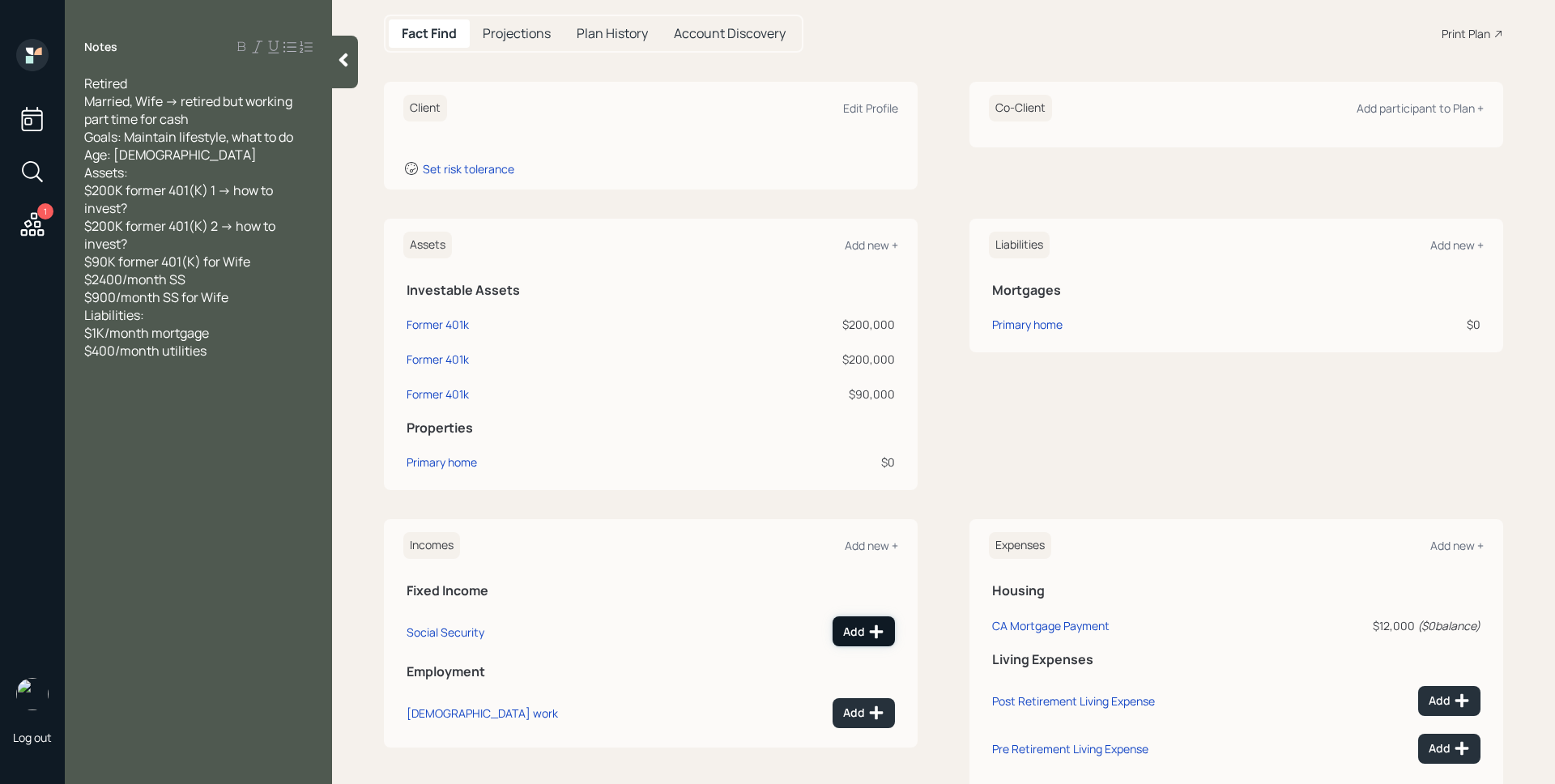
click at [872, 634] on icon at bounding box center [877, 632] width 13 height 13
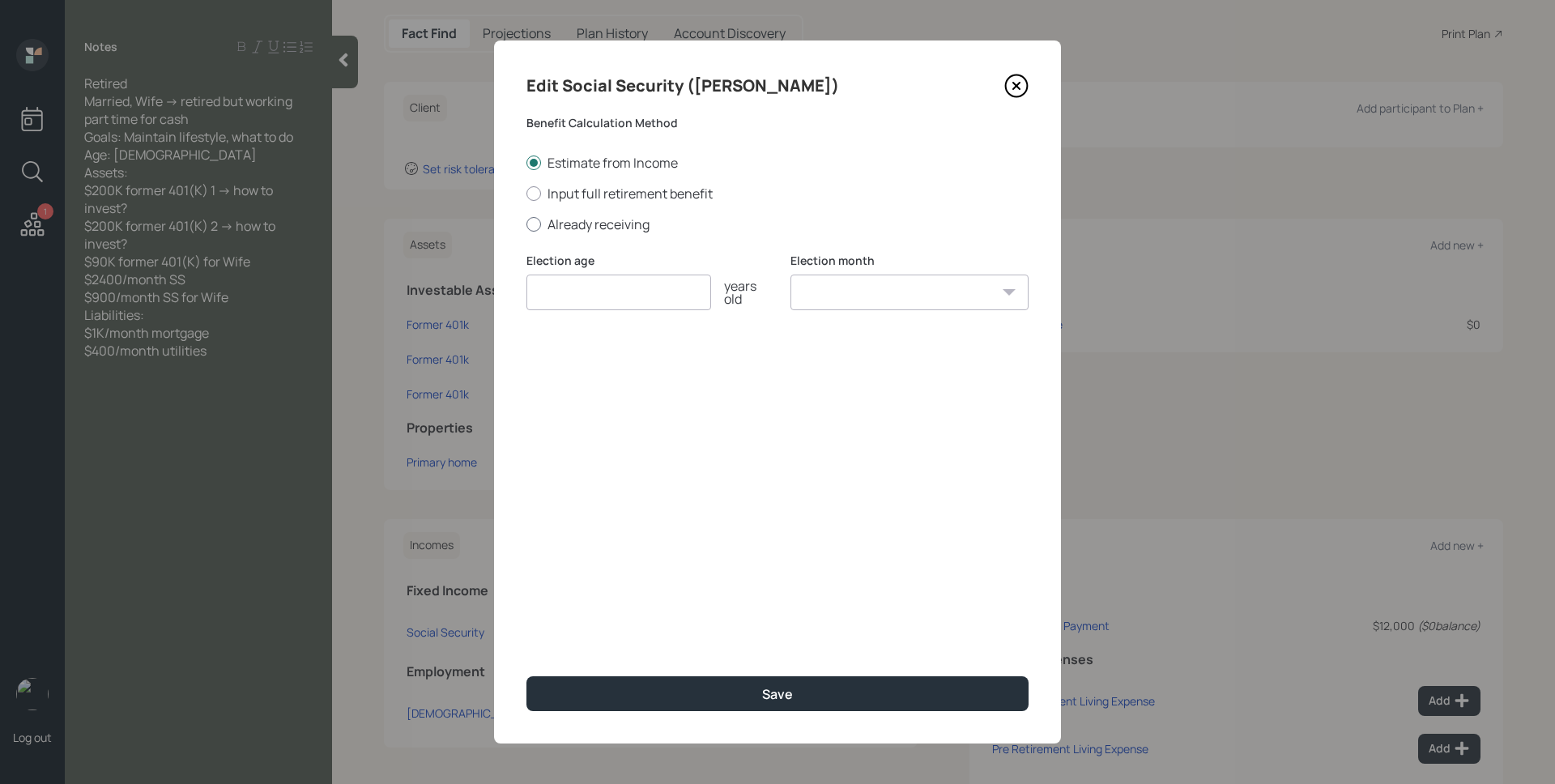
click at [604, 222] on label "Already receiving" at bounding box center [778, 224] width 502 height 18
click at [526, 223] on input "Already receiving" at bounding box center [525, 223] width 1 height 1
radio input "true"
click at [600, 288] on input "number" at bounding box center [618, 291] width 184 height 35
type input "2"
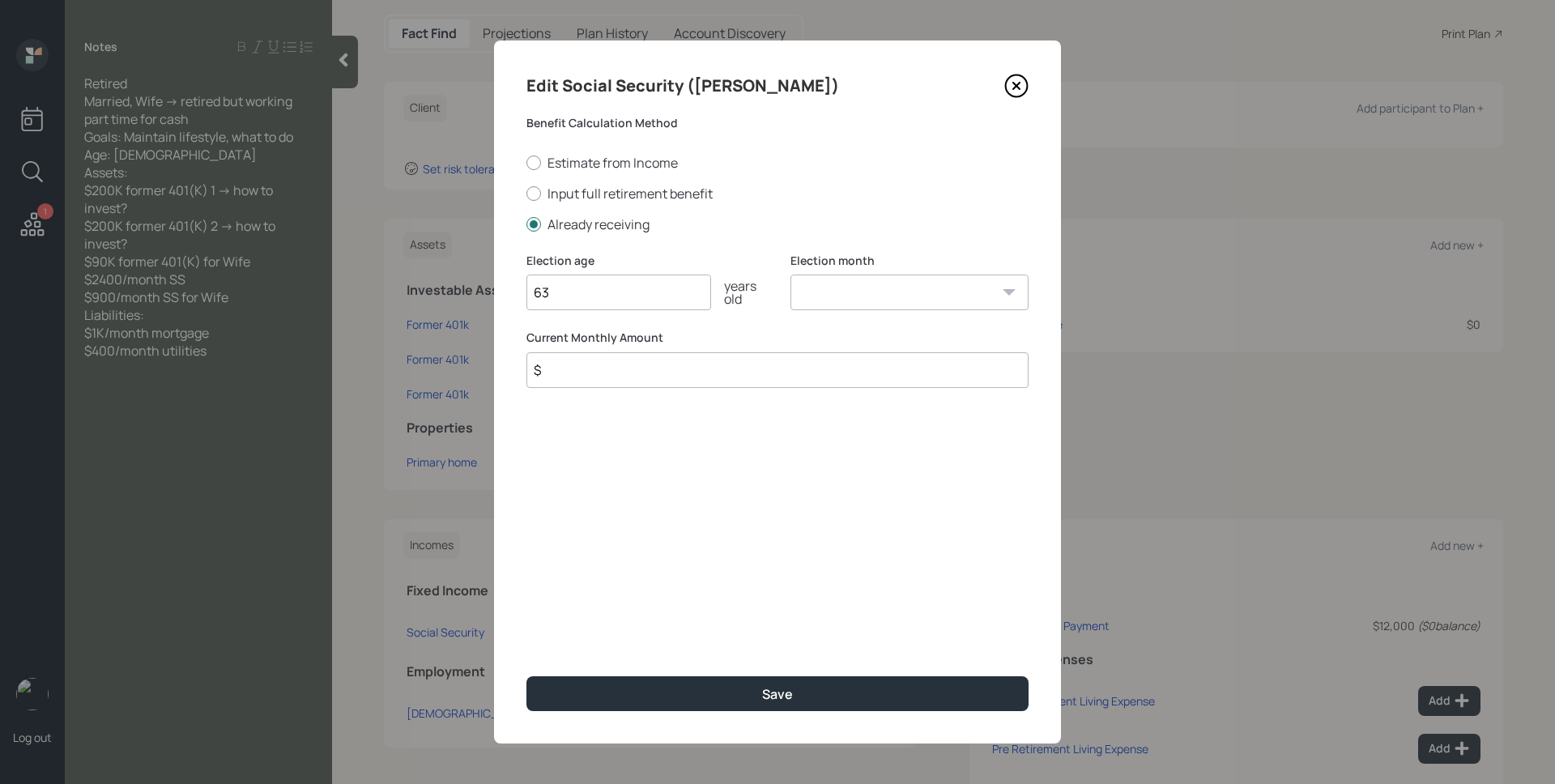
type input "63"
select select "1"
click at [791, 274] on select "January February March April May June July August September October November De…" at bounding box center [909, 291] width 238 height 35
type input "$ 2,400"
click at [526, 676] on button "Save" at bounding box center [778, 693] width 502 height 34
